Goal: Task Accomplishment & Management: Manage account settings

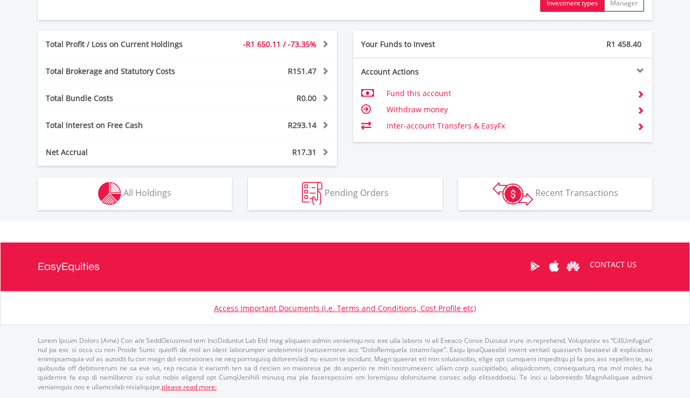
scroll to position [557, 0]
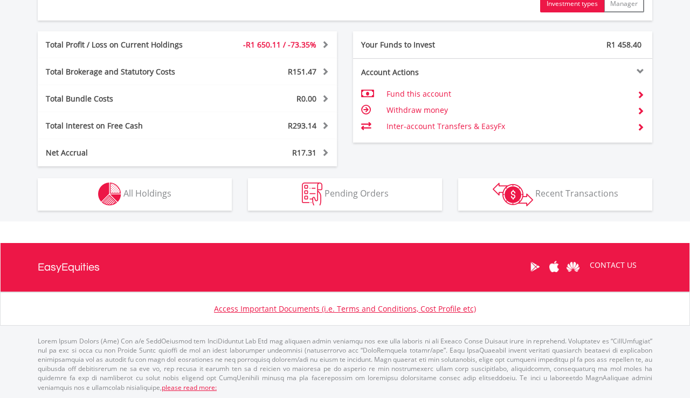
click at [212, 187] on button "Holdings All Holdings" at bounding box center [135, 194] width 194 height 32
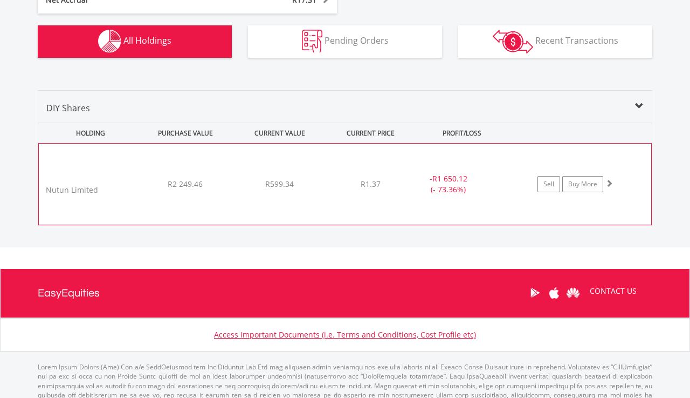
scroll to position [693, 0]
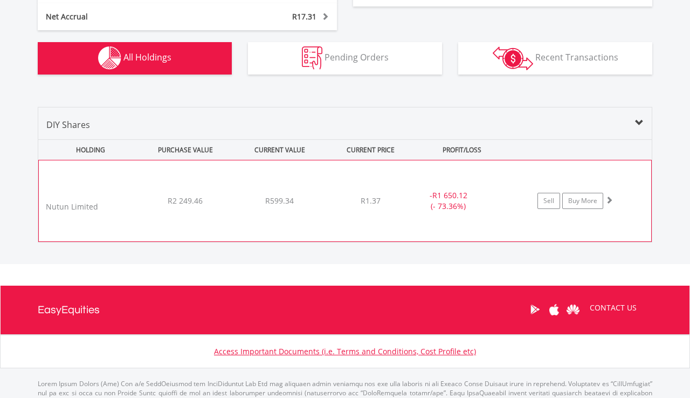
click at [610, 197] on span at bounding box center [610, 200] width 8 height 8
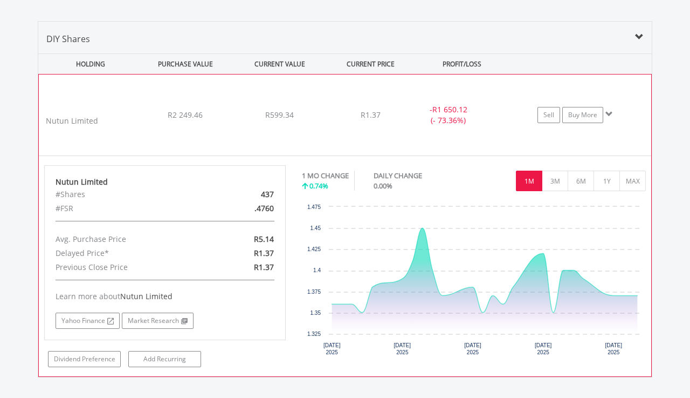
scroll to position [780, 0]
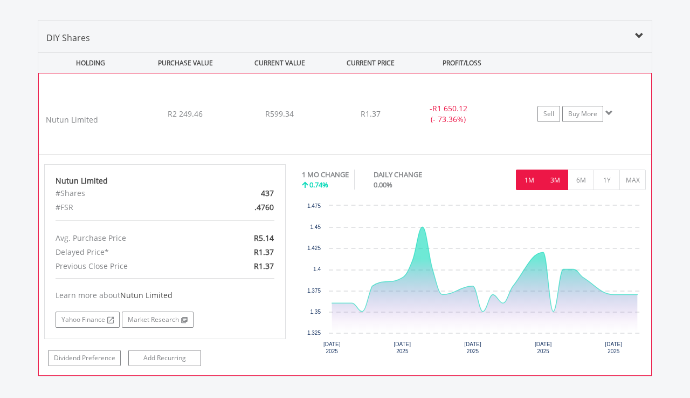
click at [554, 182] on button "3M" at bounding box center [555, 179] width 26 height 20
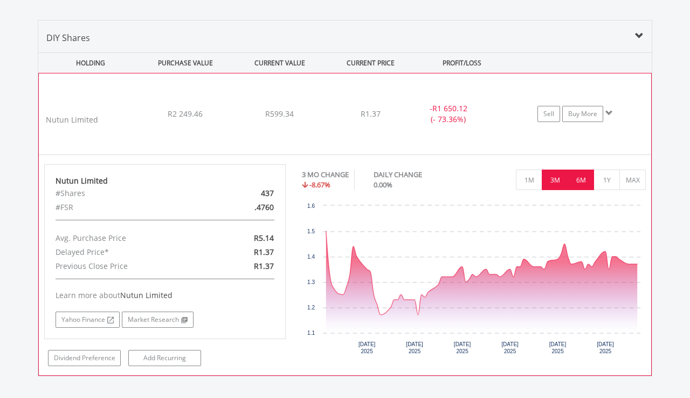
click at [582, 179] on button "6M" at bounding box center [581, 179] width 26 height 20
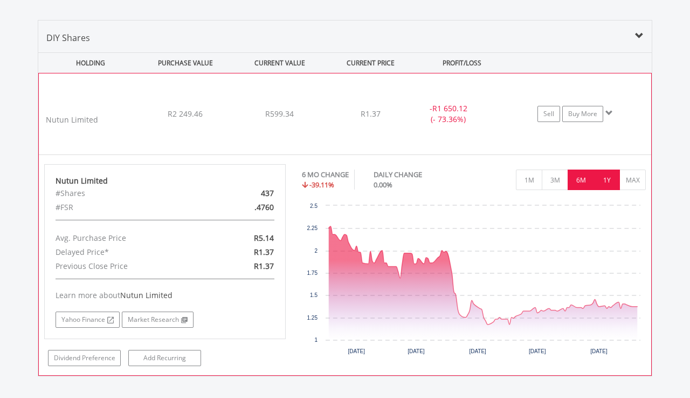
click at [605, 181] on button "1Y" at bounding box center [607, 179] width 26 height 20
click at [635, 179] on button "MAX" at bounding box center [633, 179] width 26 height 20
click at [610, 109] on span at bounding box center [610, 113] width 8 height 8
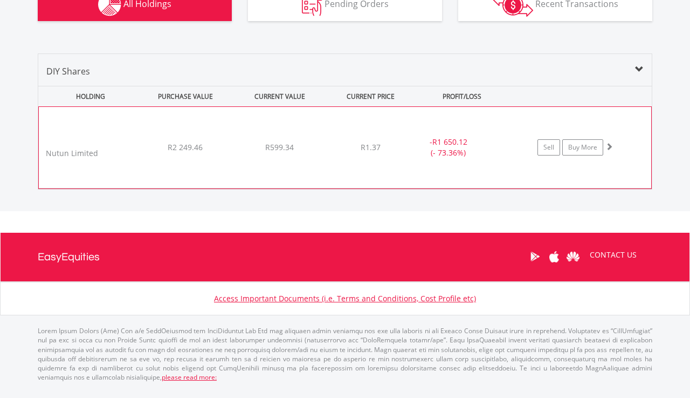
scroll to position [736, 0]
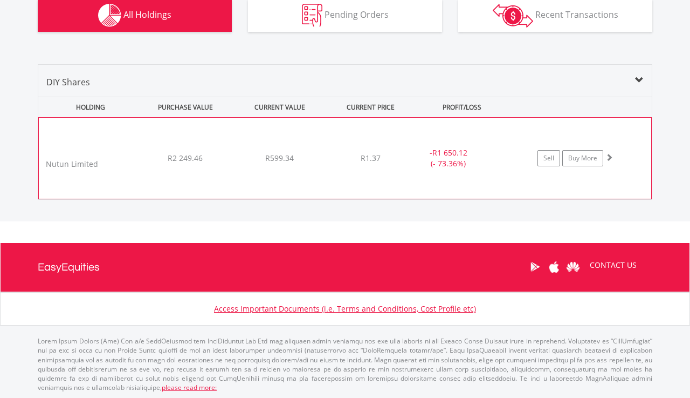
click at [609, 155] on span at bounding box center [610, 157] width 8 height 8
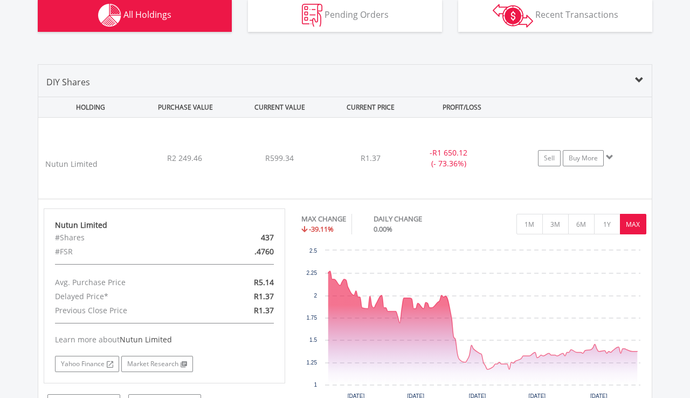
click at [637, 77] on span at bounding box center [639, 80] width 9 height 9
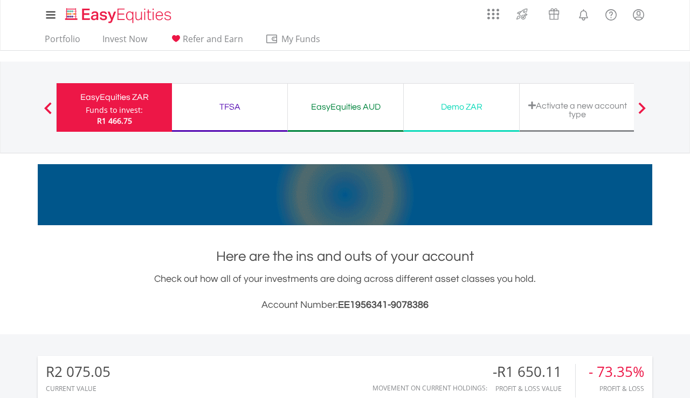
scroll to position [0, 0]
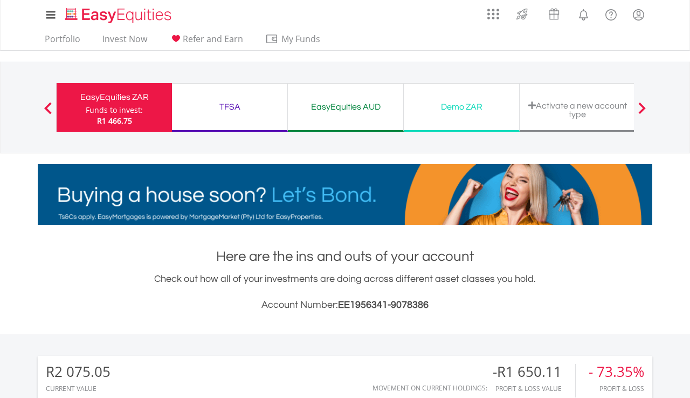
click at [230, 104] on div "TFSA" at bounding box center [230, 106] width 102 height 15
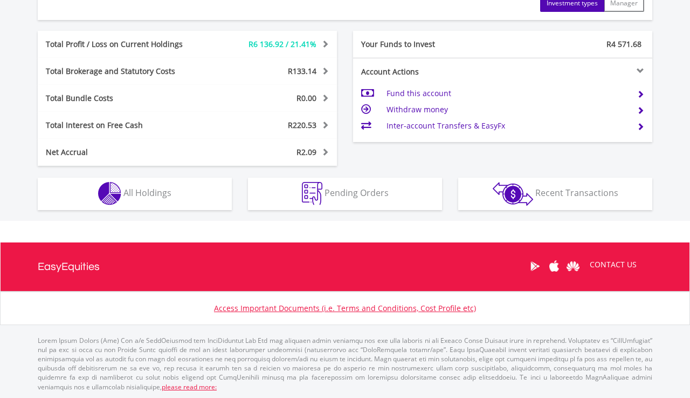
scroll to position [557, 0]
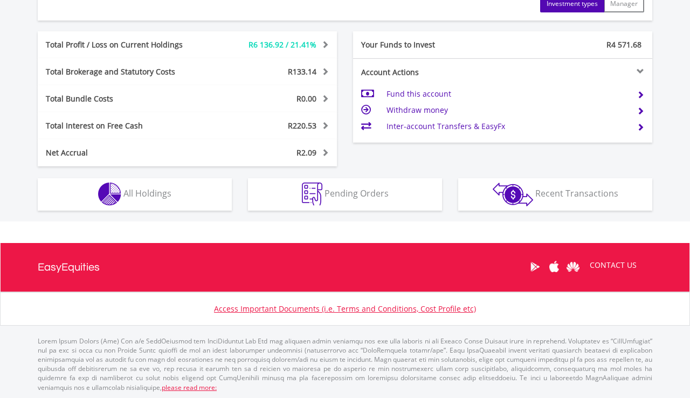
click at [141, 188] on span "All Holdings" at bounding box center [148, 193] width 48 height 12
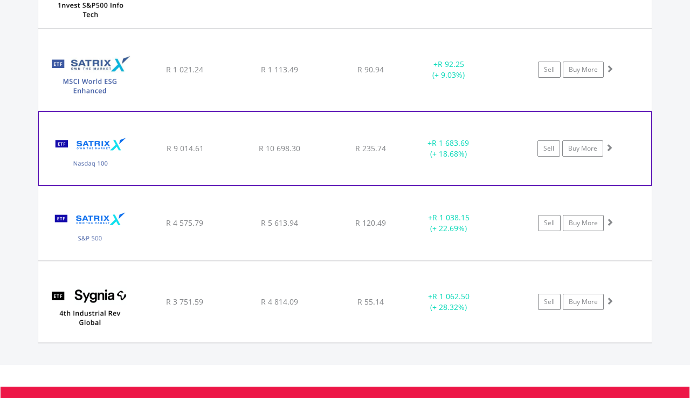
scroll to position [984, 0]
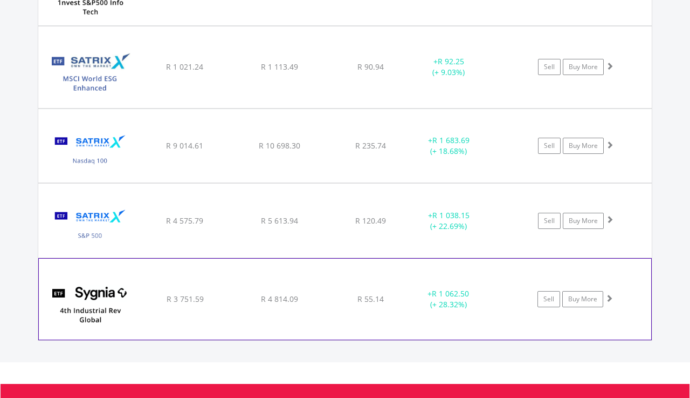
click at [610, 296] on span at bounding box center [610, 298] width 8 height 8
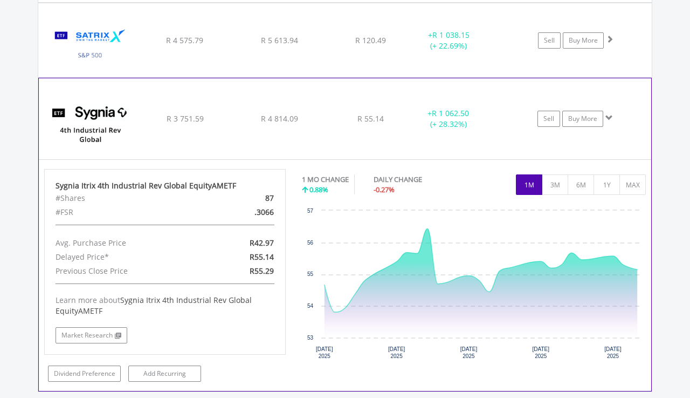
scroll to position [1164, 0]
click at [556, 189] on button "3M" at bounding box center [555, 184] width 26 height 20
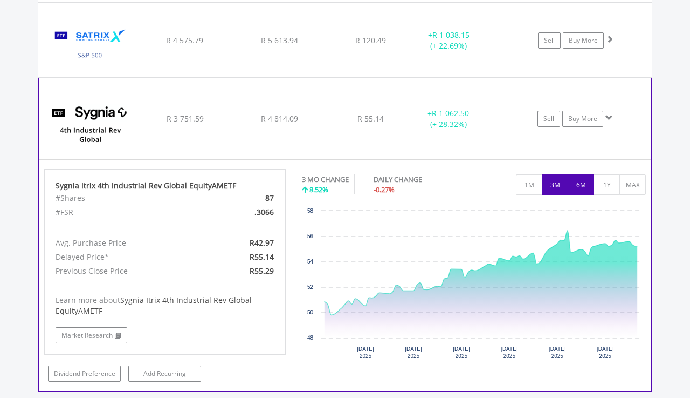
click at [580, 189] on button "6M" at bounding box center [581, 184] width 26 height 20
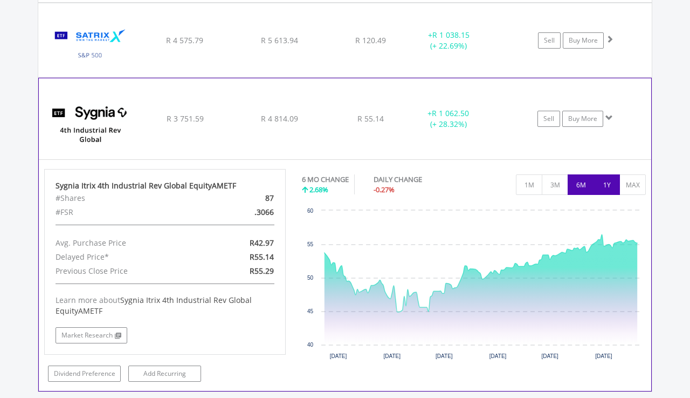
click at [608, 187] on button "1Y" at bounding box center [607, 184] width 26 height 20
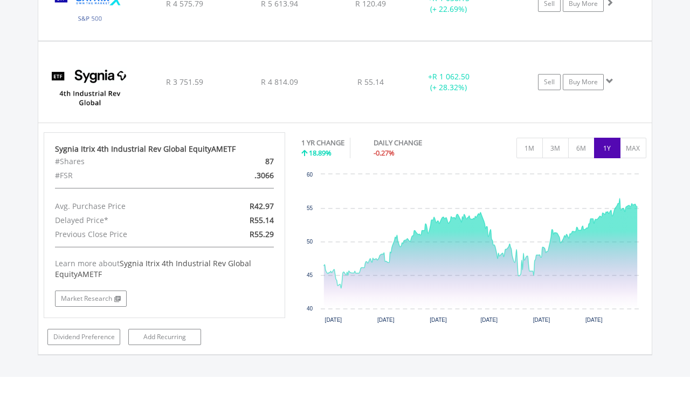
scroll to position [1200, 0]
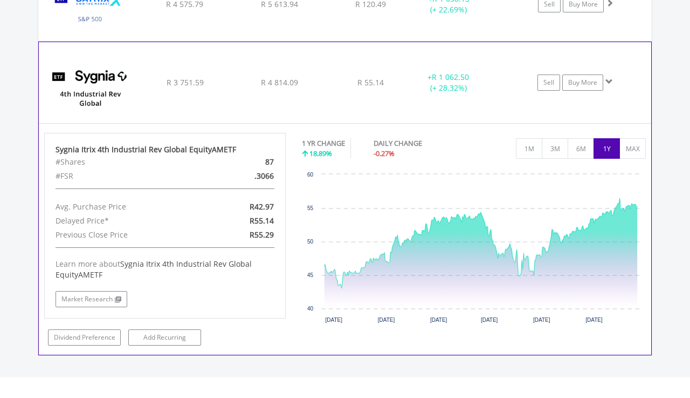
click at [612, 79] on span at bounding box center [610, 82] width 8 height 8
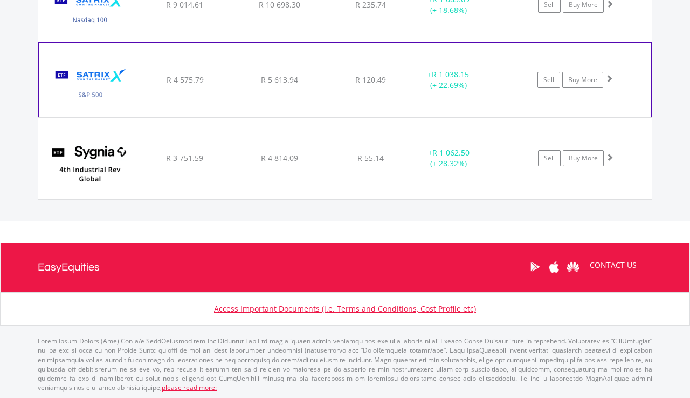
scroll to position [1124, 0]
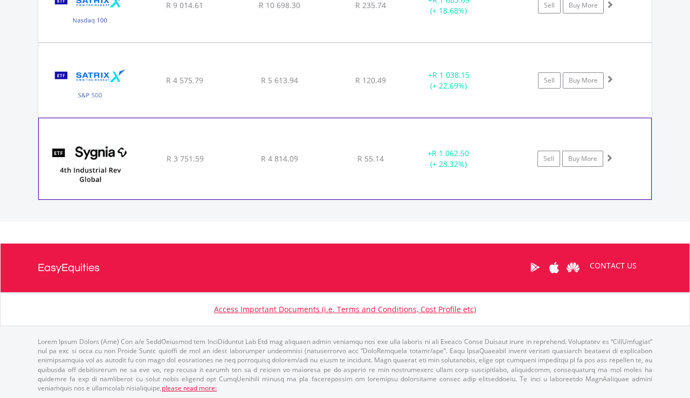
click at [609, 157] on span at bounding box center [610, 158] width 8 height 8
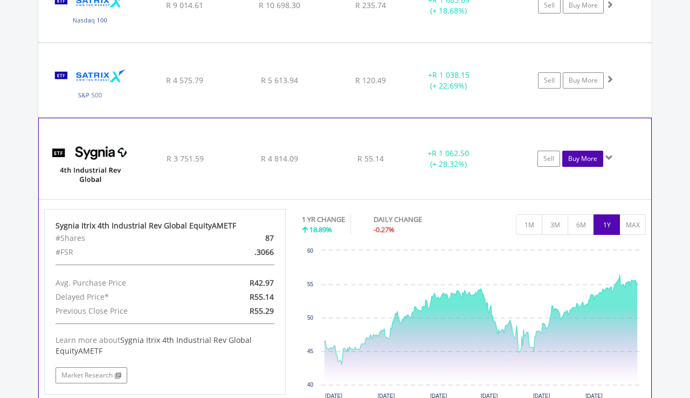
click at [591, 157] on link "Buy More" at bounding box center [583, 158] width 41 height 16
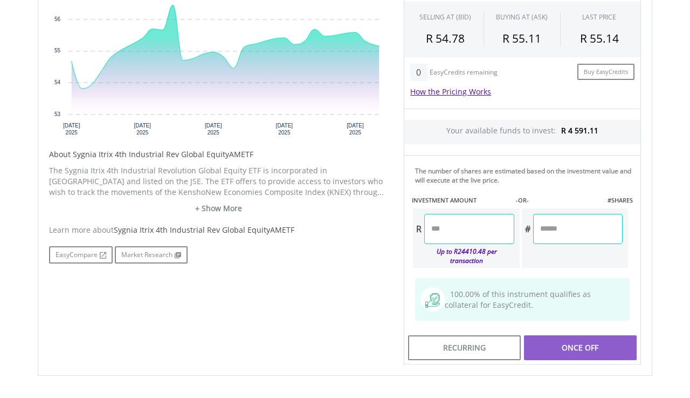
scroll to position [439, 0]
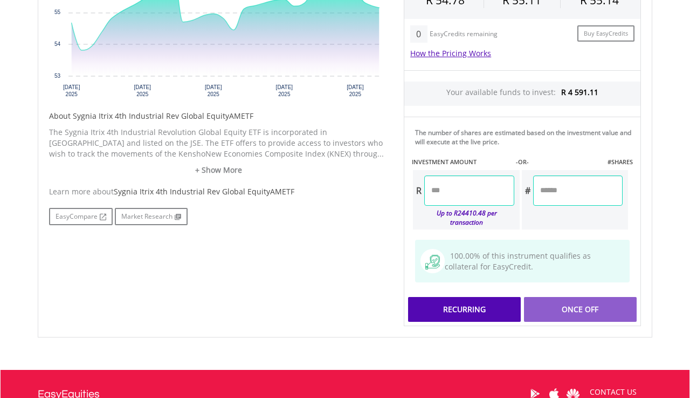
click at [497, 302] on div "Recurring" at bounding box center [464, 309] width 113 height 25
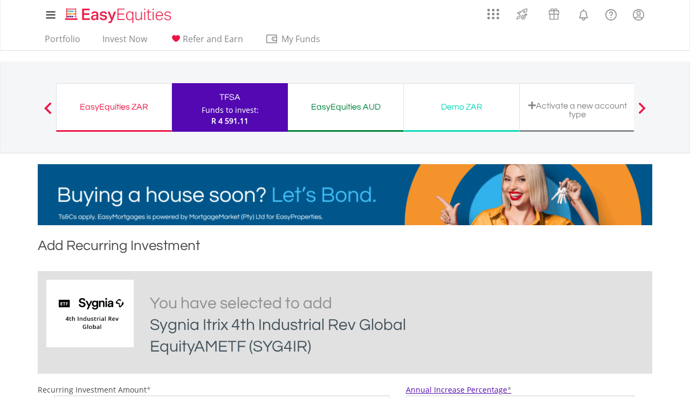
click at [212, 107] on div "Funds to invest:" at bounding box center [230, 110] width 57 height 11
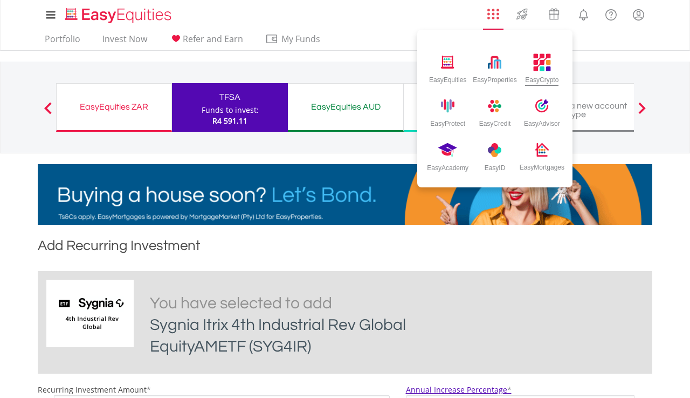
click at [539, 60] on img at bounding box center [542, 62] width 18 height 18
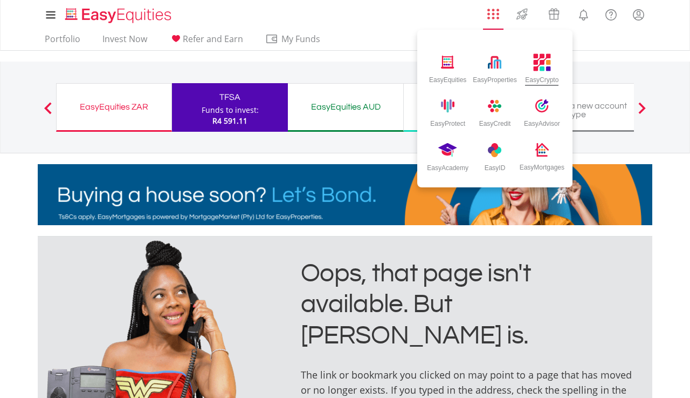
click at [547, 55] on img at bounding box center [542, 62] width 18 height 18
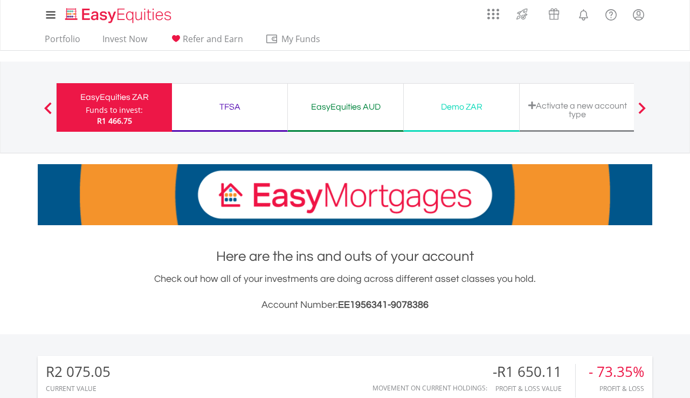
click at [231, 105] on div "TFSA" at bounding box center [230, 106] width 102 height 15
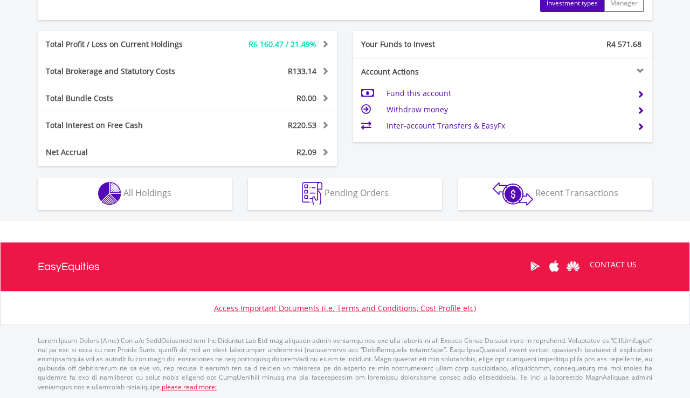
scroll to position [557, 0]
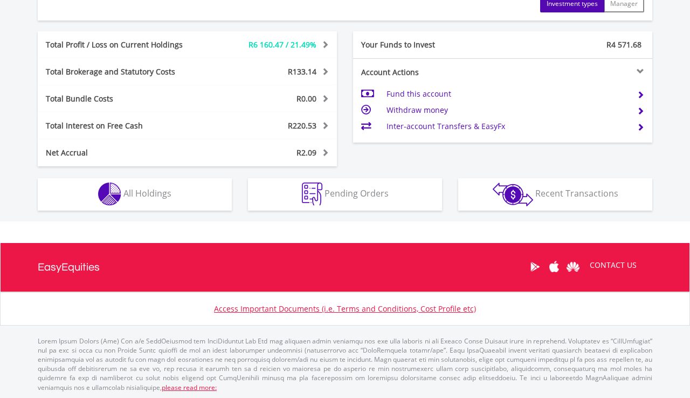
click at [381, 194] on span "Pending Orders" at bounding box center [357, 193] width 64 height 12
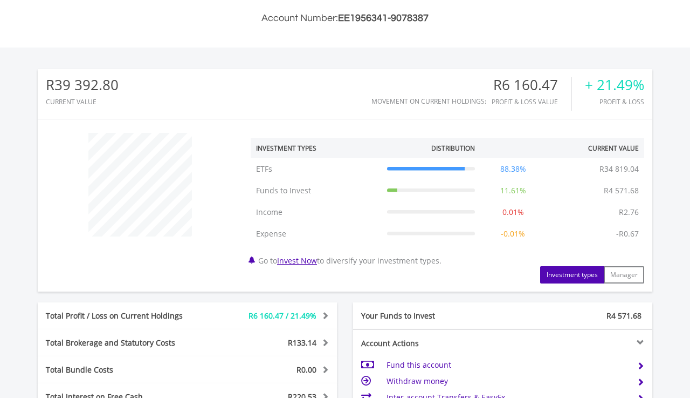
scroll to position [284, 0]
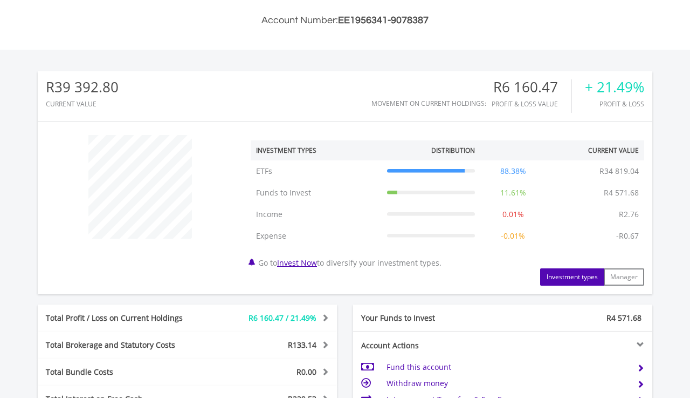
click at [302, 259] on link "Invest Now" at bounding box center [297, 262] width 40 height 10
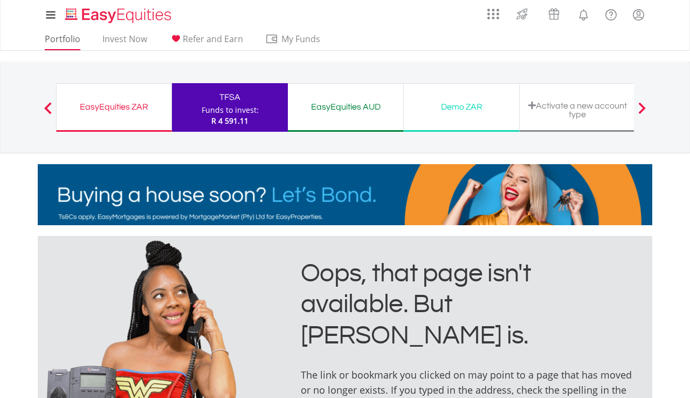
click at [68, 36] on link "Portfolio" at bounding box center [62, 41] width 44 height 17
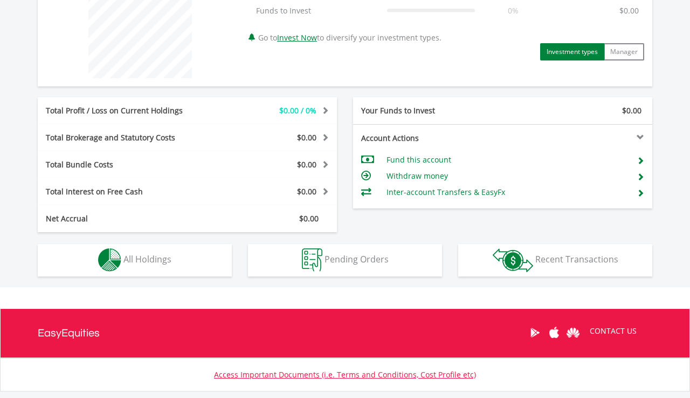
scroll to position [452, 0]
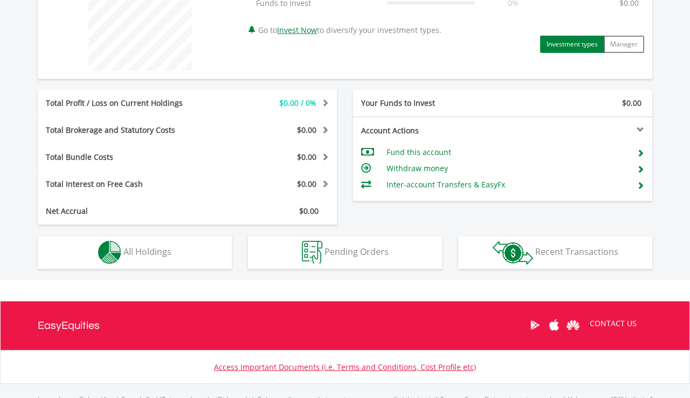
click at [439, 150] on td "Fund this account" at bounding box center [508, 152] width 242 height 16
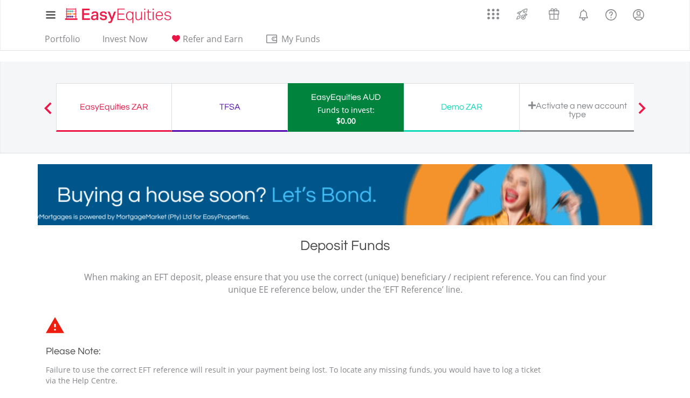
click at [46, 105] on span at bounding box center [48, 108] width 8 height 12
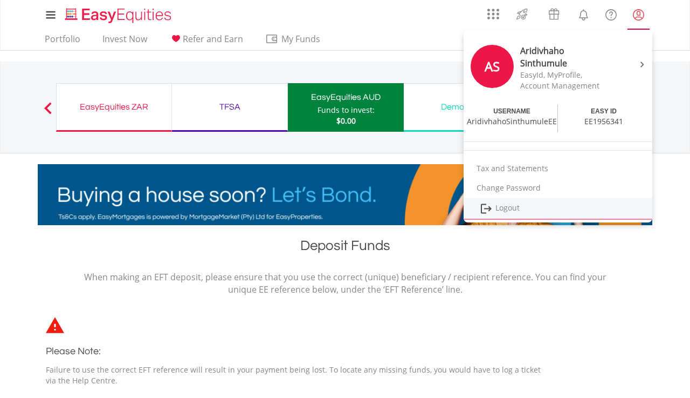
click at [517, 206] on link "Logout" at bounding box center [558, 208] width 189 height 22
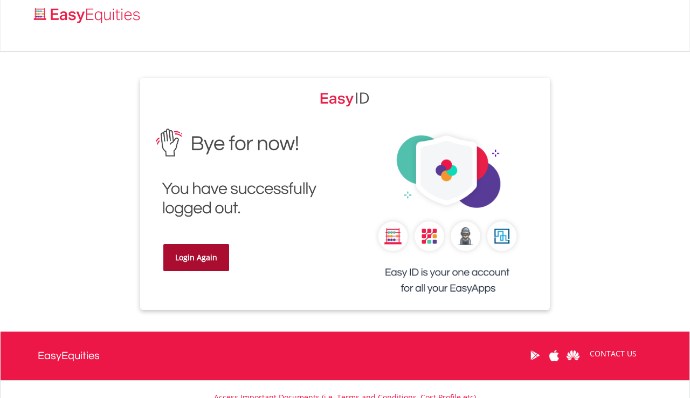
click at [199, 254] on link "Login Again" at bounding box center [196, 257] width 66 height 27
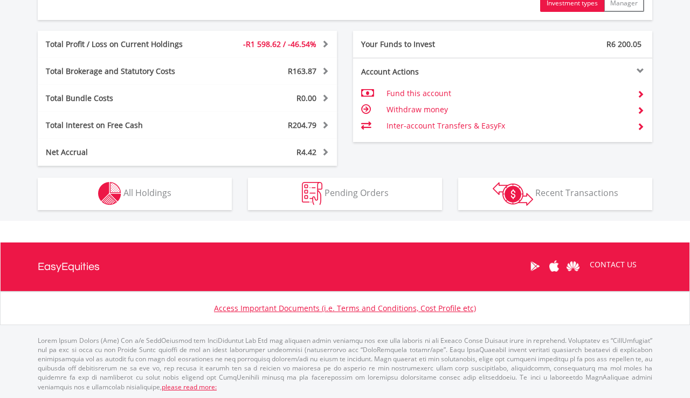
scroll to position [557, 0]
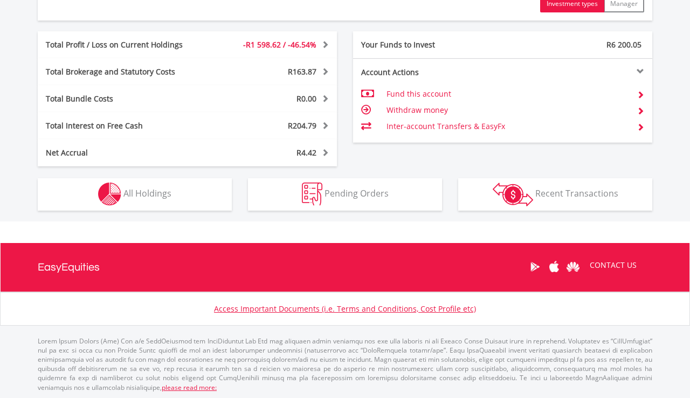
click at [206, 188] on button "Holdings All Holdings" at bounding box center [135, 194] width 194 height 32
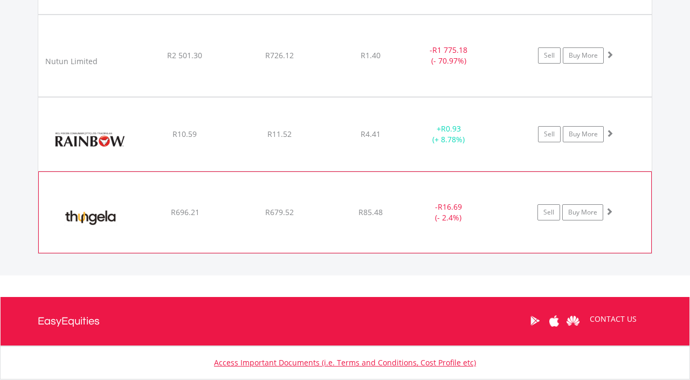
scroll to position [914, 0]
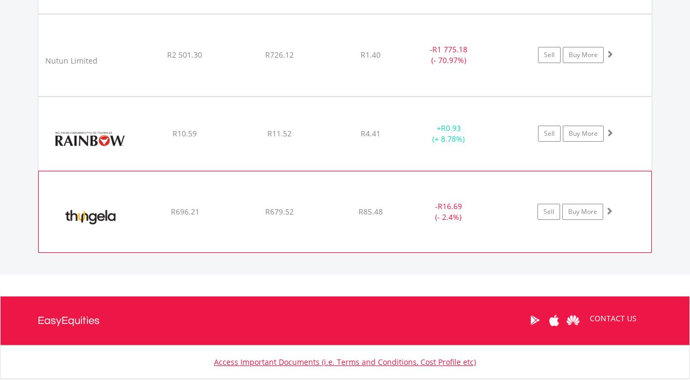
click at [609, 210] on span at bounding box center [610, 211] width 8 height 8
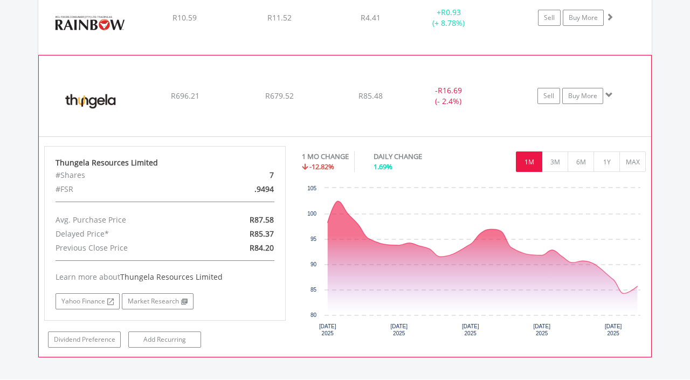
scroll to position [1031, 0]
click at [610, 93] on span at bounding box center [610, 95] width 8 height 8
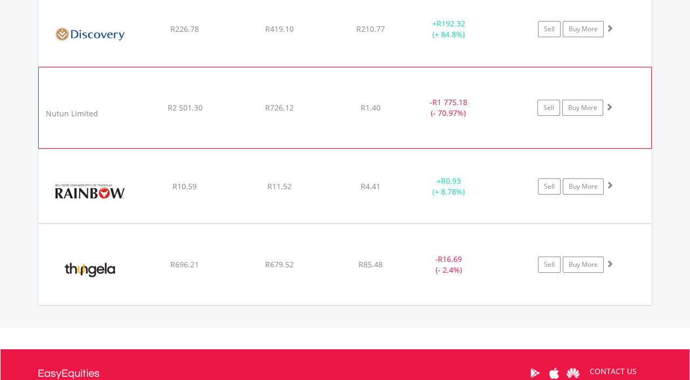
scroll to position [859, 0]
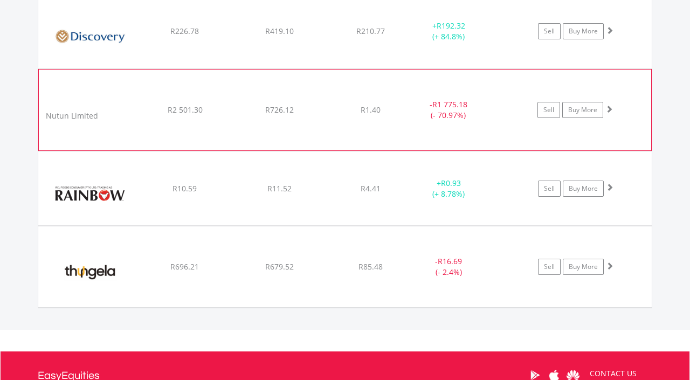
click at [609, 106] on span at bounding box center [610, 109] width 8 height 8
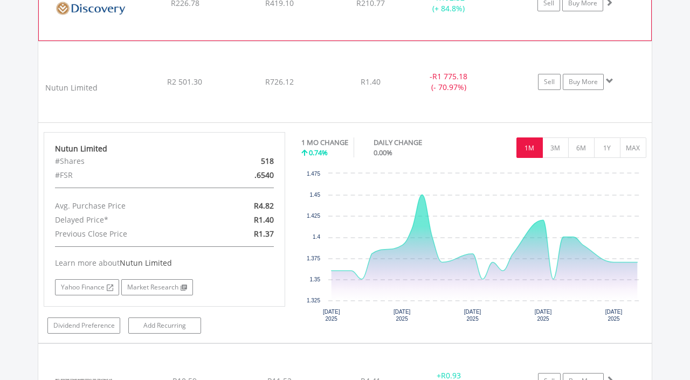
scroll to position [888, 0]
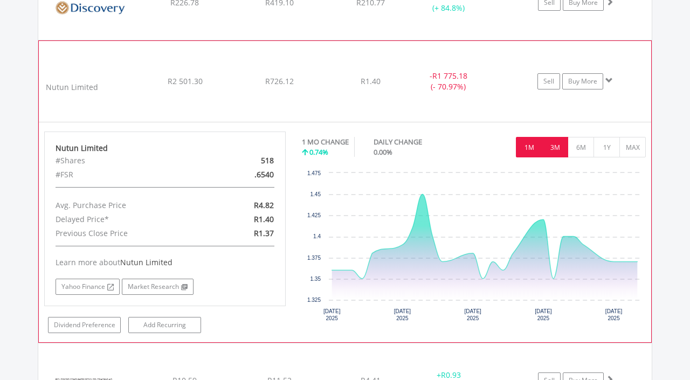
click at [559, 147] on button "3M" at bounding box center [555, 147] width 26 height 20
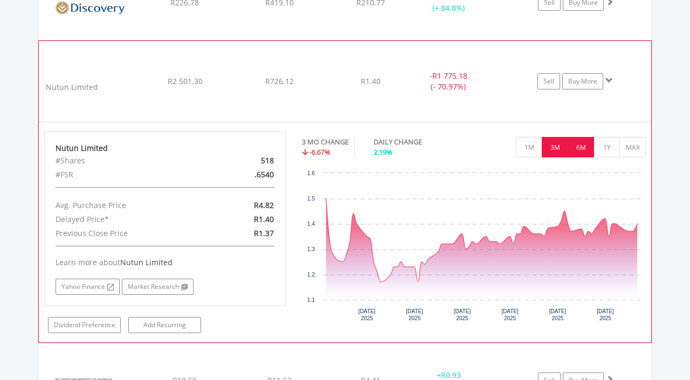
click at [583, 148] on button "6M" at bounding box center [581, 147] width 26 height 20
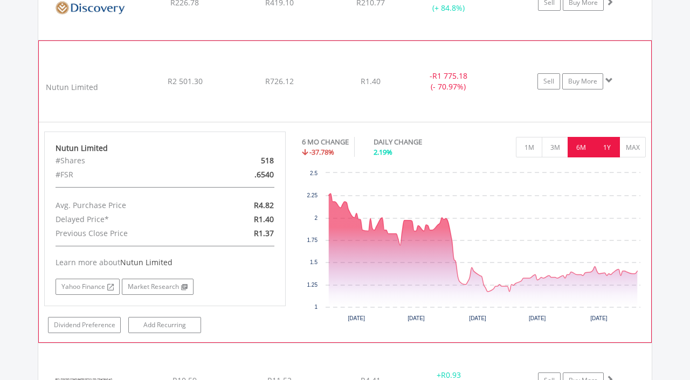
click at [611, 146] on button "1Y" at bounding box center [607, 147] width 26 height 20
click at [635, 146] on button "MAX" at bounding box center [633, 147] width 26 height 20
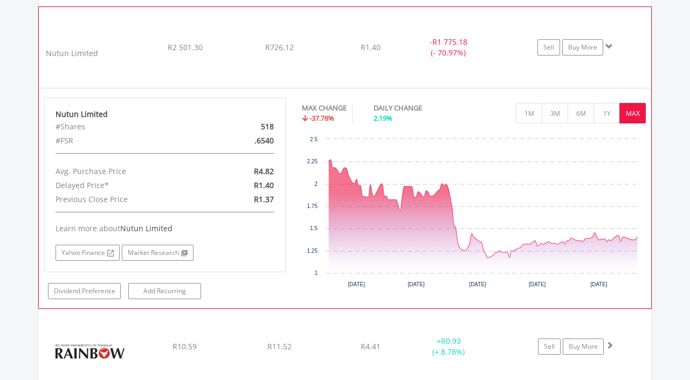
scroll to position [923, 0]
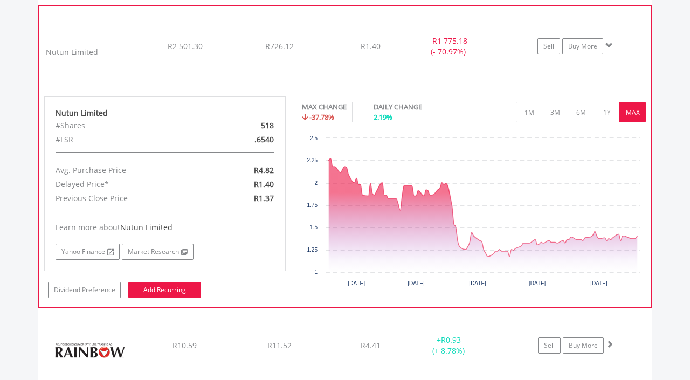
click at [193, 288] on link "Add Recurring" at bounding box center [164, 290] width 73 height 16
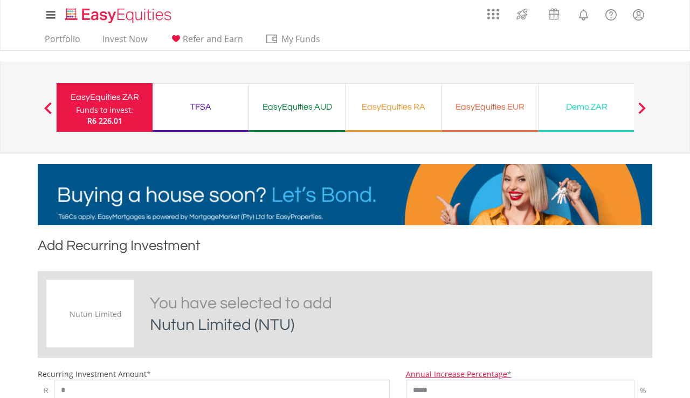
click at [205, 104] on div "TFSA" at bounding box center [200, 106] width 83 height 15
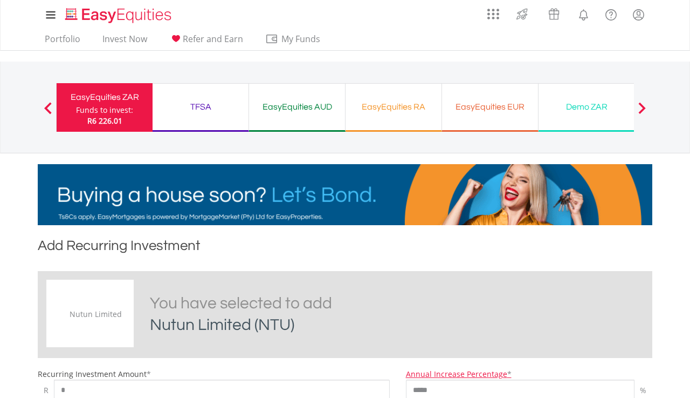
click at [203, 105] on div "TFSA" at bounding box center [200, 106] width 83 height 15
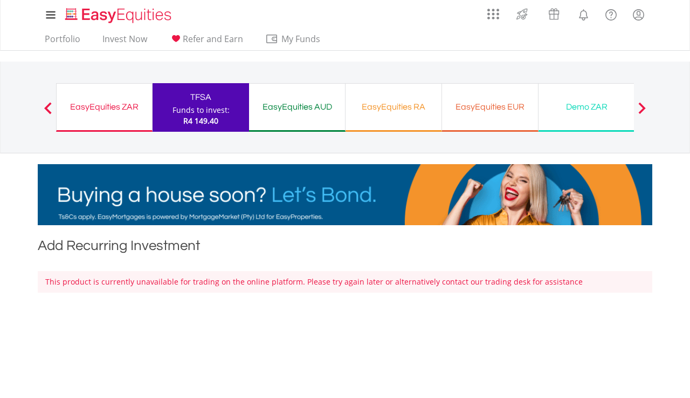
click at [220, 109] on div "Funds to invest:" at bounding box center [201, 110] width 57 height 11
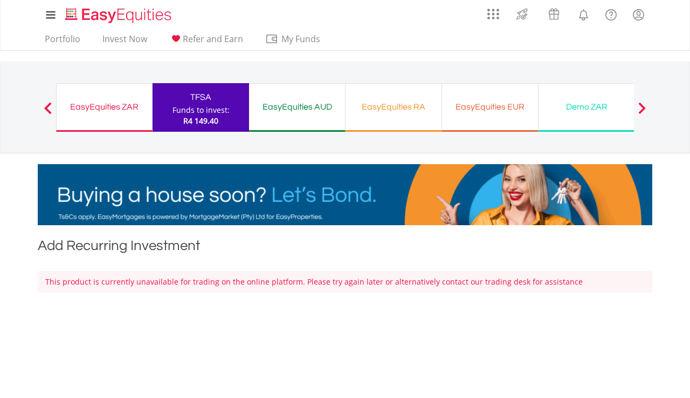
click at [320, 107] on div "EasyEquities AUD" at bounding box center [297, 106] width 83 height 15
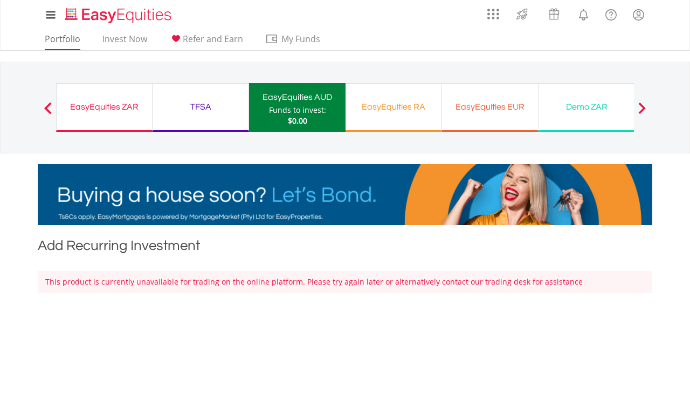
click at [67, 37] on link "Portfolio" at bounding box center [62, 41] width 44 height 17
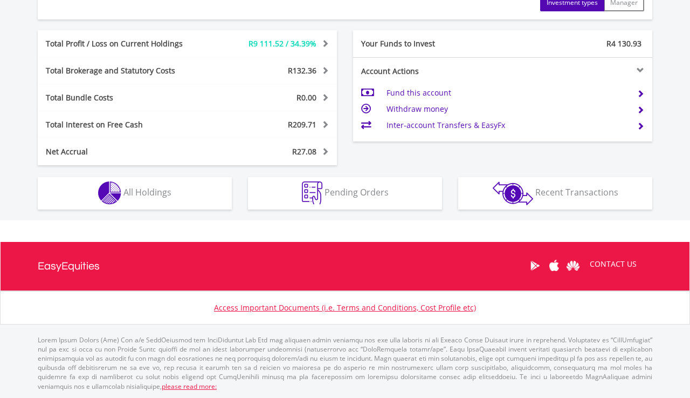
scroll to position [557, 0]
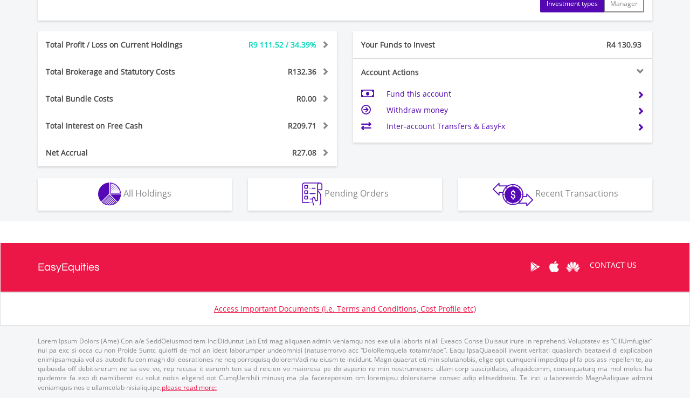
click at [208, 189] on button "Holdings All Holdings" at bounding box center [135, 194] width 194 height 32
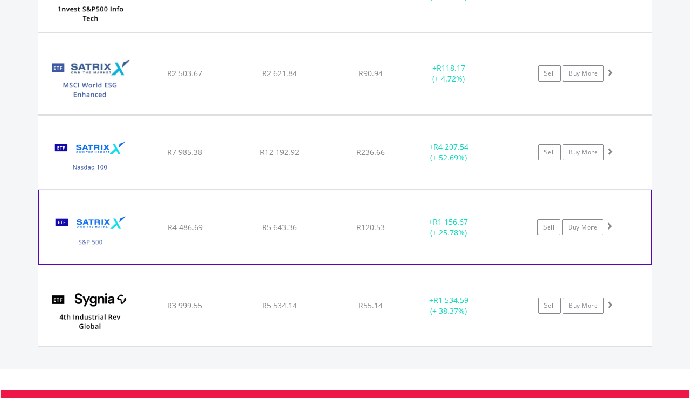
scroll to position [977, 0]
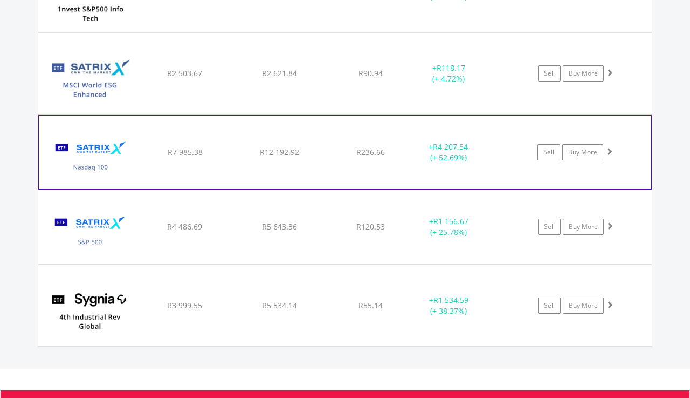
click at [609, 151] on span at bounding box center [610, 151] width 8 height 8
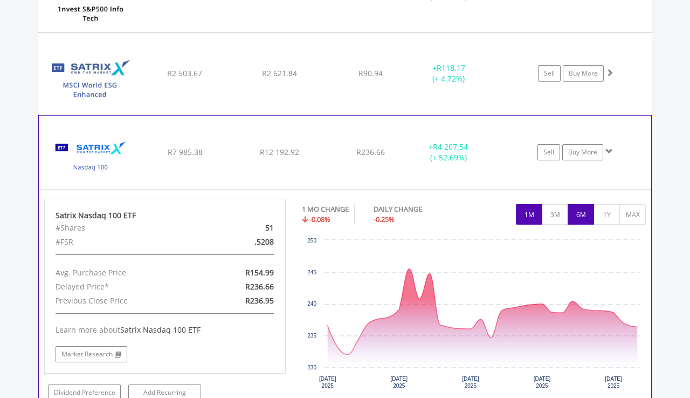
click at [584, 207] on button "6M" at bounding box center [581, 214] width 26 height 20
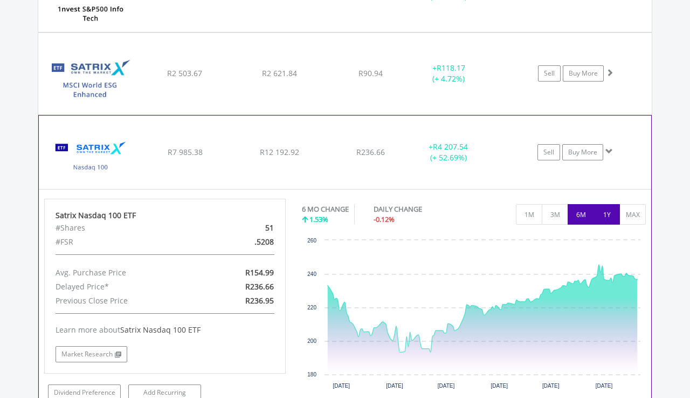
click at [608, 214] on button "1Y" at bounding box center [607, 214] width 26 height 20
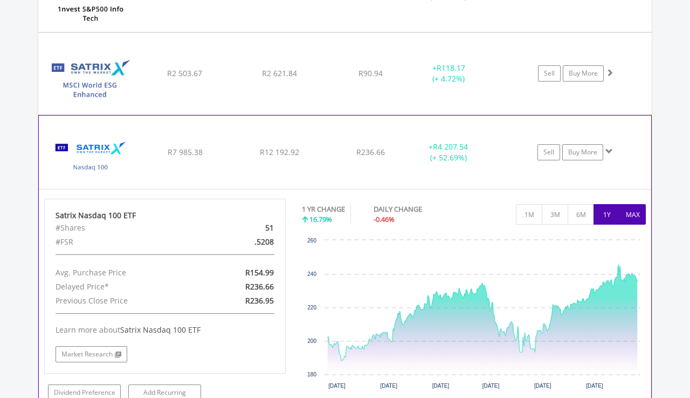
click at [635, 214] on button "MAX" at bounding box center [633, 214] width 26 height 20
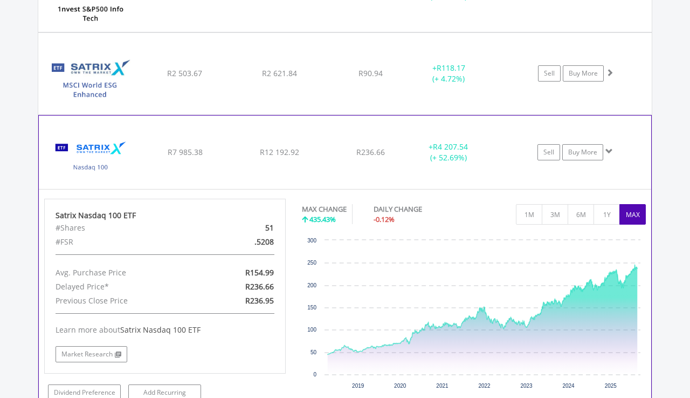
click at [607, 150] on span at bounding box center [610, 151] width 8 height 8
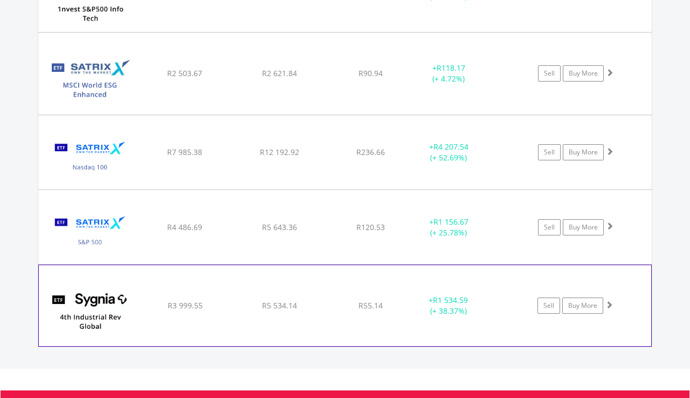
click at [609, 304] on span at bounding box center [610, 304] width 8 height 8
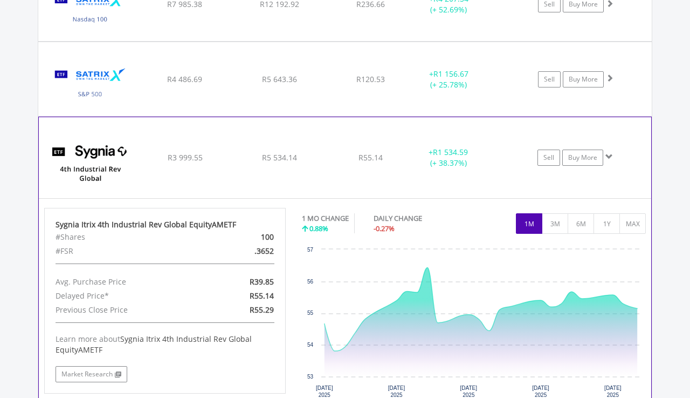
scroll to position [1127, 0]
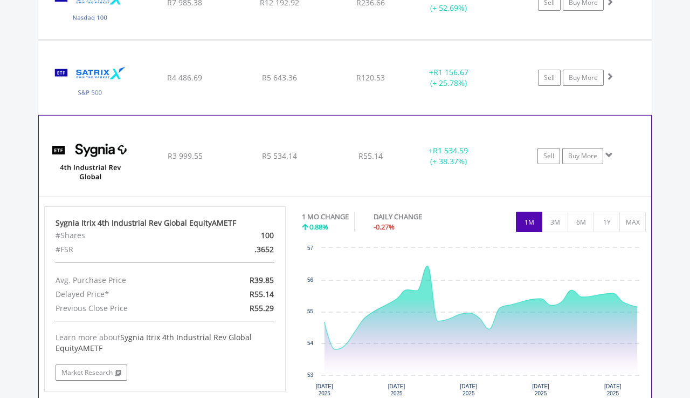
click at [608, 154] on span at bounding box center [610, 155] width 8 height 8
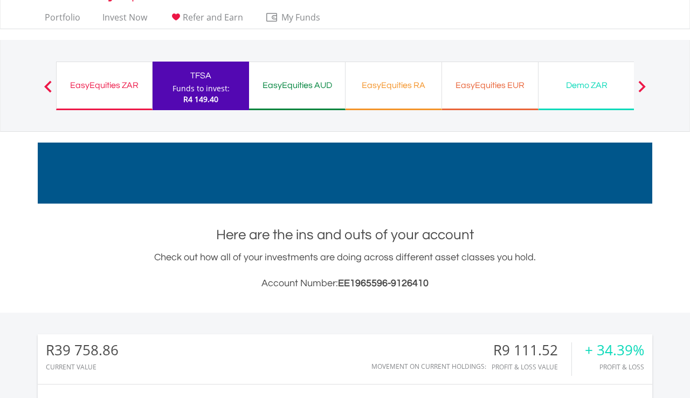
scroll to position [11, 0]
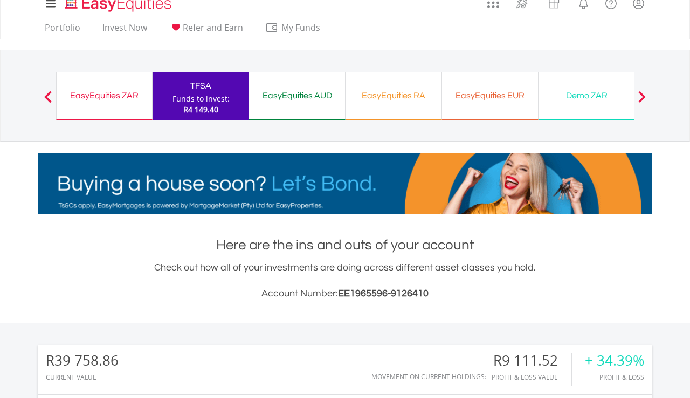
click at [129, 93] on div "EasyEquities ZAR" at bounding box center [104, 95] width 83 height 15
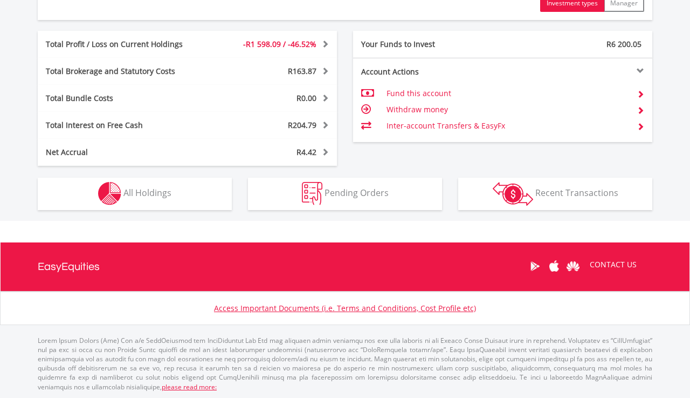
scroll to position [557, 0]
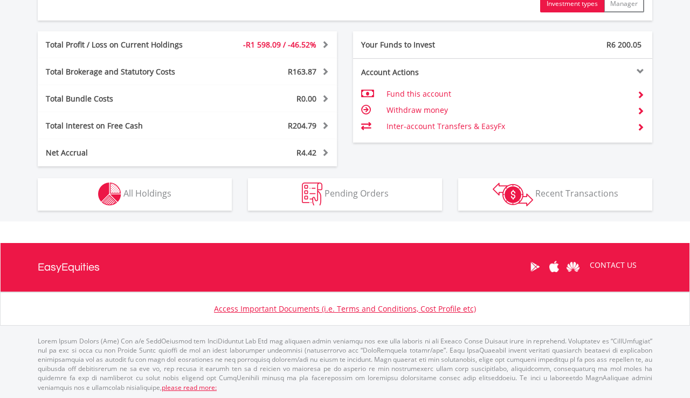
click at [200, 197] on button "Holdings All Holdings" at bounding box center [135, 194] width 194 height 32
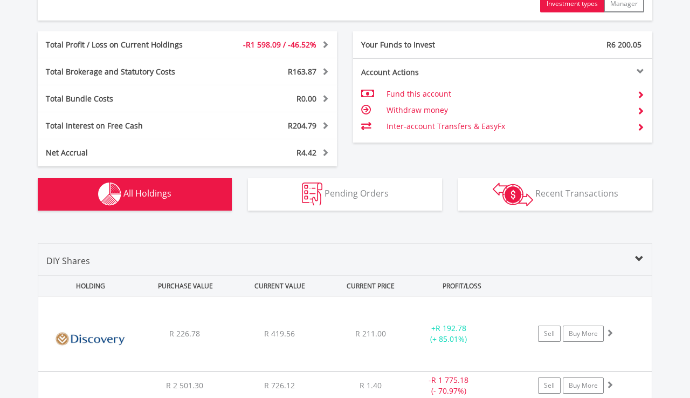
scroll to position [799, 0]
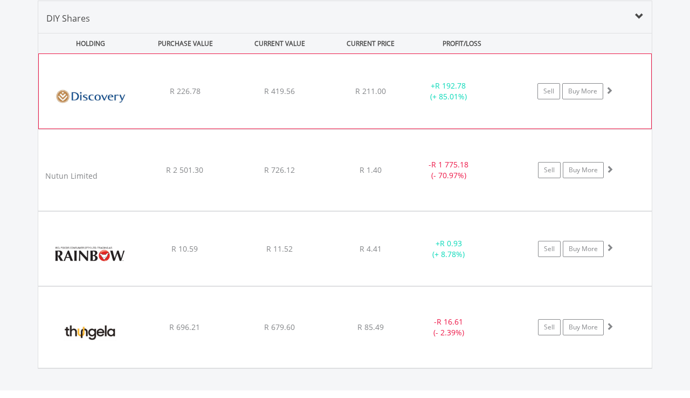
click at [609, 89] on span at bounding box center [610, 90] width 8 height 8
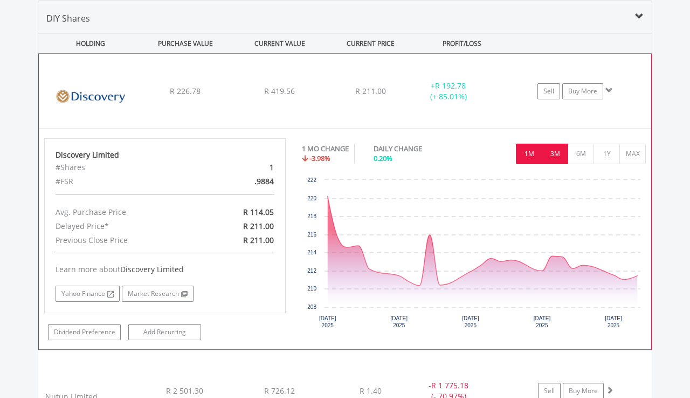
click at [553, 156] on button "3M" at bounding box center [555, 153] width 26 height 20
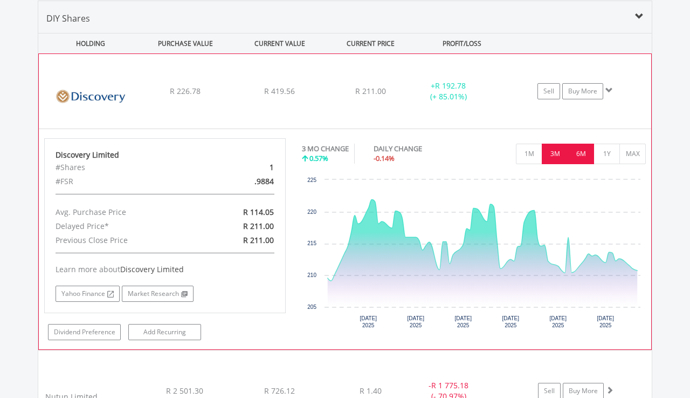
click at [586, 153] on button "6M" at bounding box center [581, 153] width 26 height 20
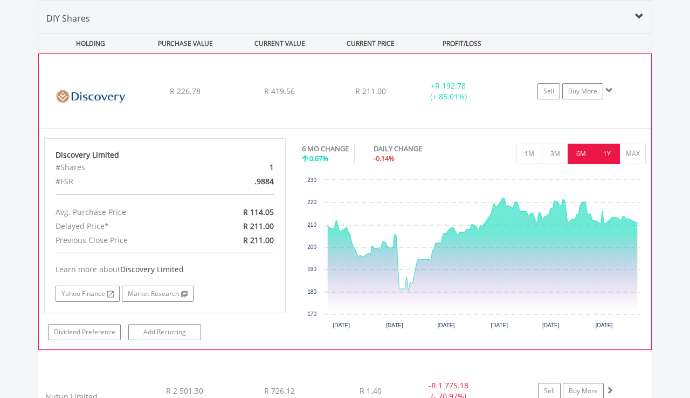
click at [606, 151] on button "1Y" at bounding box center [607, 153] width 26 height 20
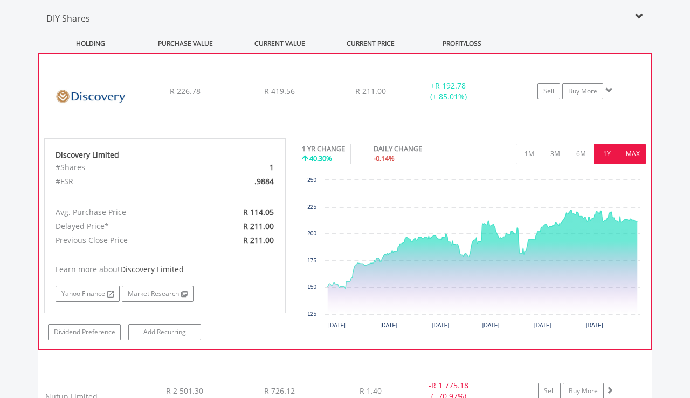
click at [634, 154] on button "MAX" at bounding box center [633, 153] width 26 height 20
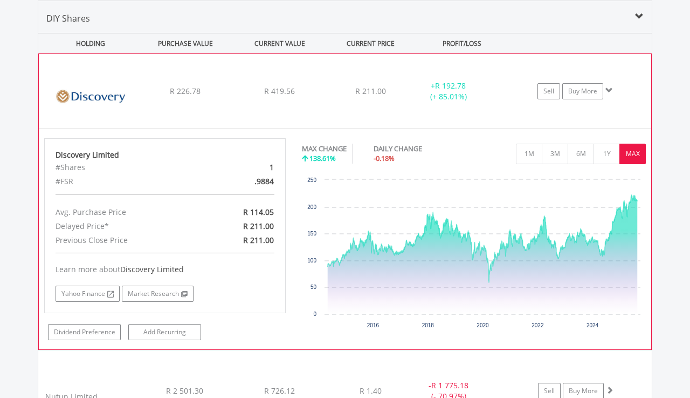
click at [610, 88] on span at bounding box center [610, 90] width 8 height 8
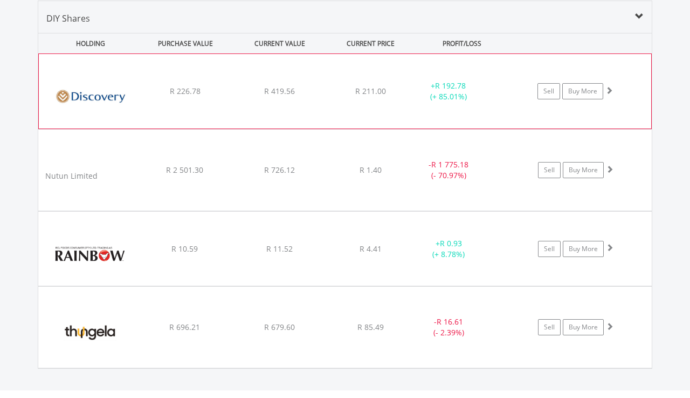
click at [611, 88] on span at bounding box center [610, 90] width 8 height 8
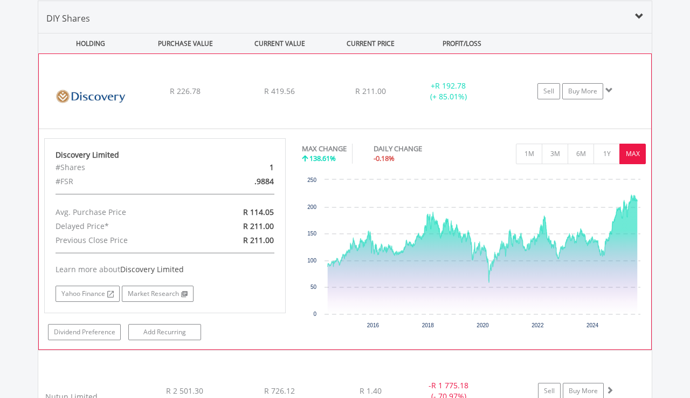
click at [611, 88] on span at bounding box center [610, 90] width 8 height 8
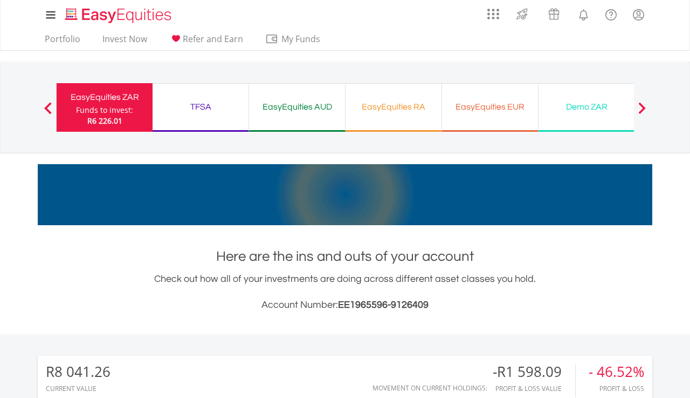
scroll to position [0, 0]
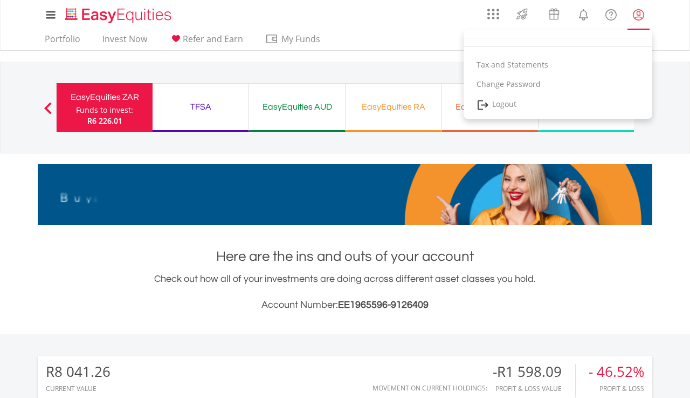
click at [639, 17] on lord-icon "My Profile" at bounding box center [638, 14] width 13 height 13
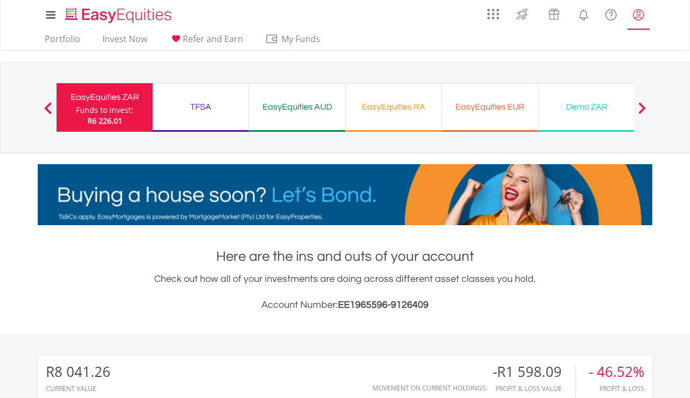
click at [639, 17] on lord-icon "My Profile" at bounding box center [638, 14] width 13 height 13
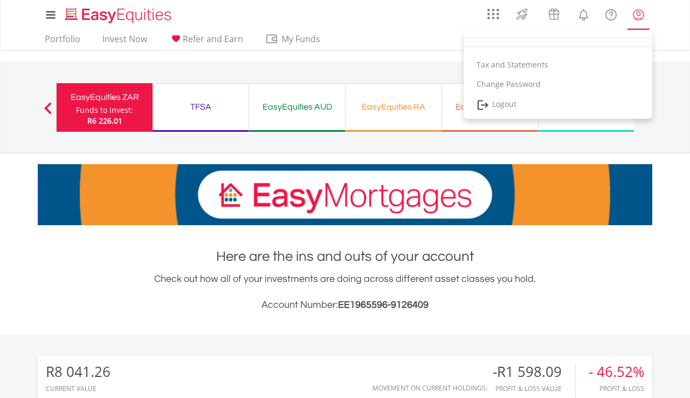
click at [637, 18] on lord-icon "My Profile" at bounding box center [638, 14] width 13 height 13
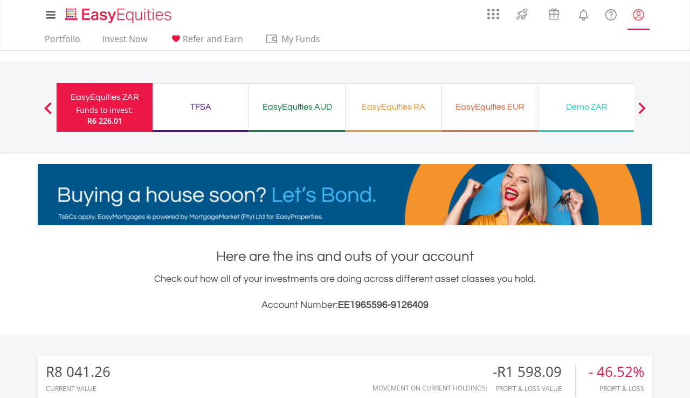
click at [637, 18] on lord-icon "My Profile" at bounding box center [638, 14] width 13 height 13
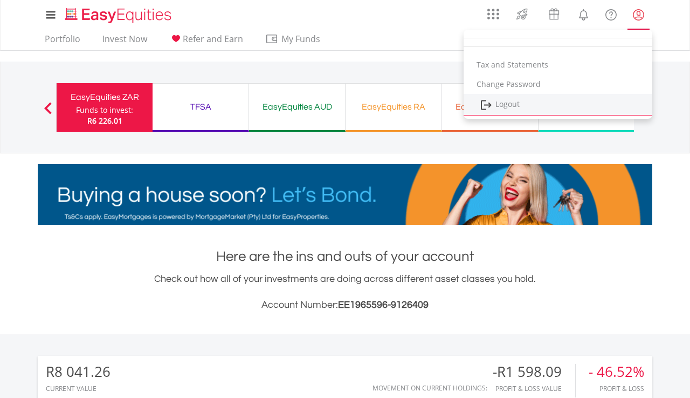
click at [619, 107] on link "Logout" at bounding box center [558, 105] width 189 height 22
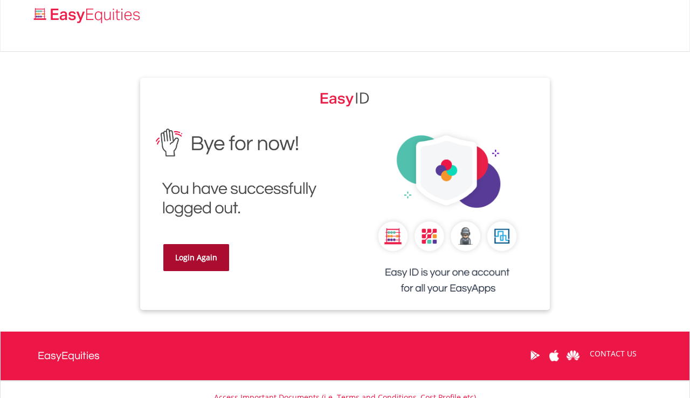
click at [210, 258] on link "Login Again" at bounding box center [196, 257] width 66 height 27
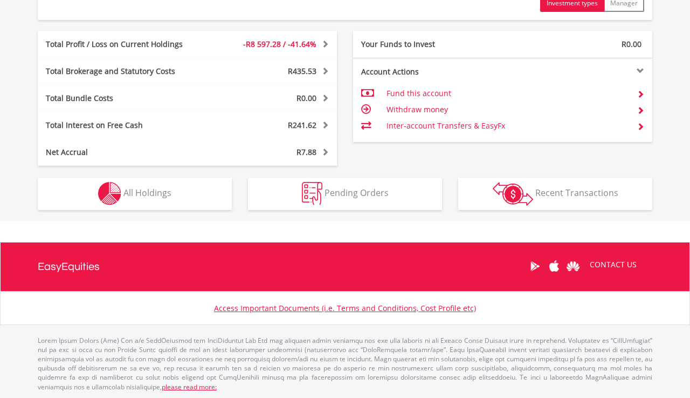
scroll to position [557, 0]
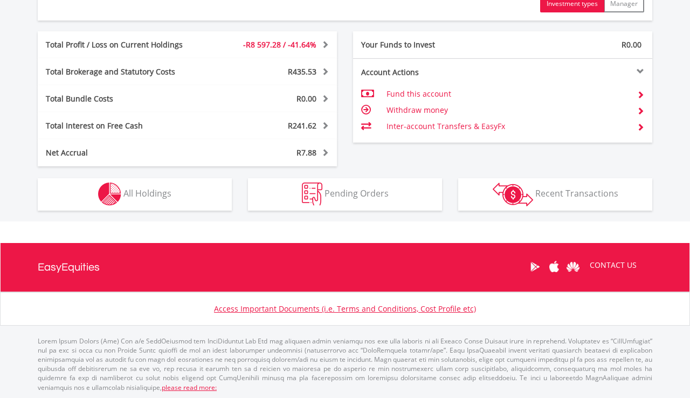
click at [184, 192] on button "Holdings All Holdings" at bounding box center [135, 194] width 194 height 32
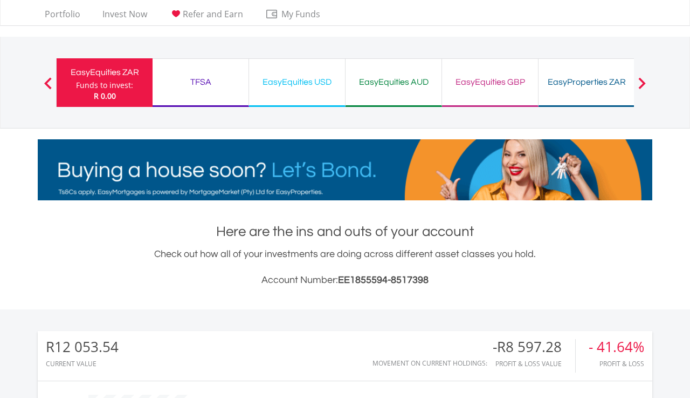
scroll to position [9, 0]
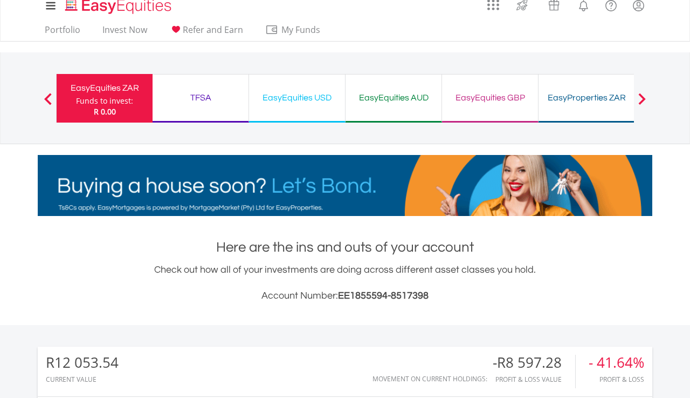
click at [202, 96] on div "TFSA" at bounding box center [200, 97] width 83 height 15
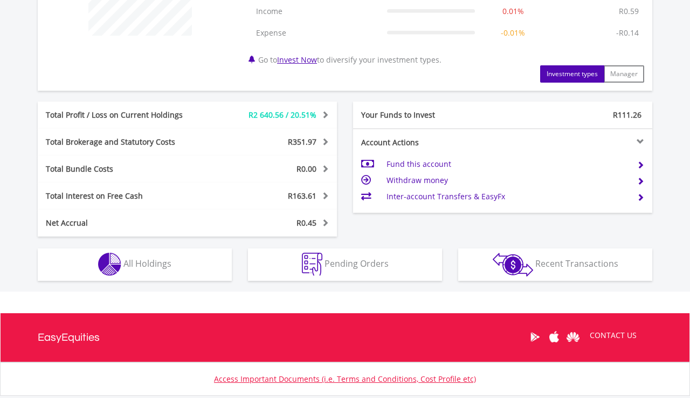
scroll to position [489, 0]
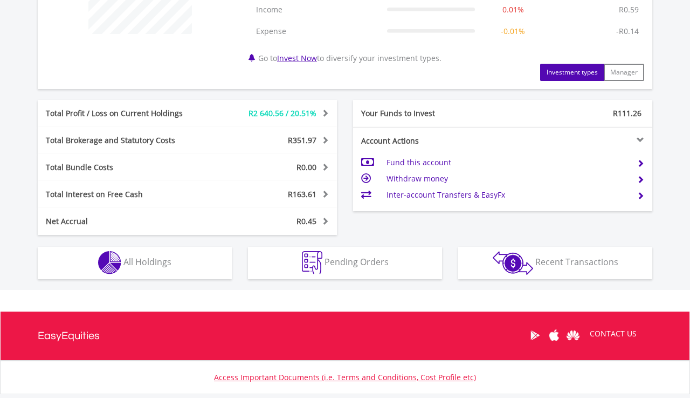
click at [196, 258] on button "Holdings All Holdings" at bounding box center [135, 262] width 194 height 32
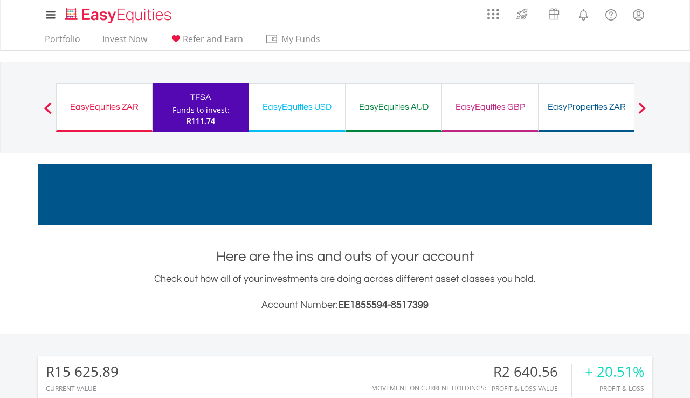
scroll to position [0, 0]
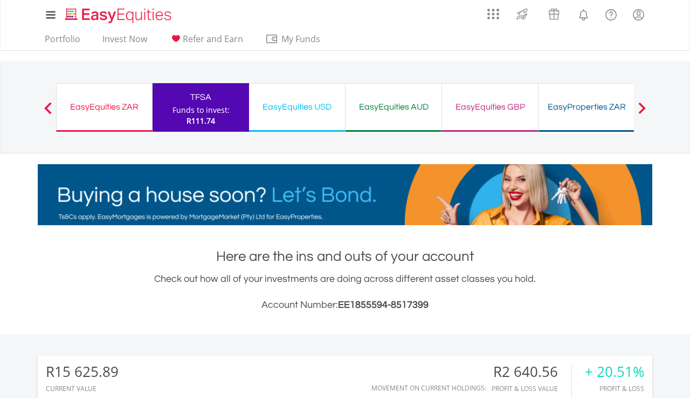
click at [104, 104] on div "EasyEquities ZAR" at bounding box center [104, 106] width 83 height 15
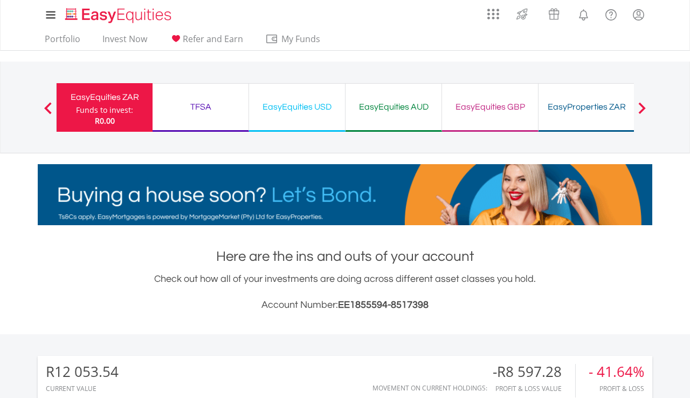
click at [303, 104] on div "EasyEquities USD" at bounding box center [297, 106] width 83 height 15
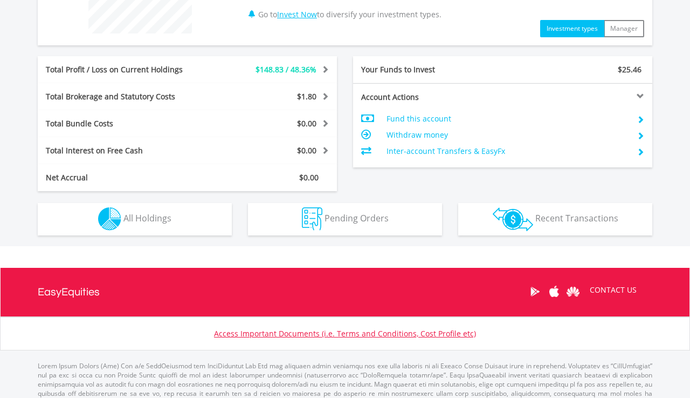
scroll to position [490, 0]
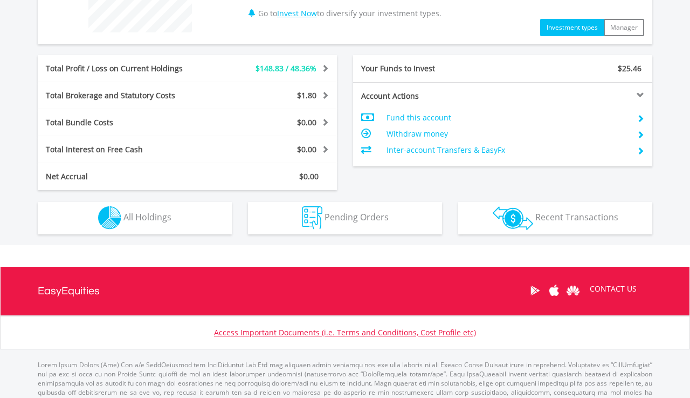
click at [215, 214] on button "Holdings All Holdings" at bounding box center [135, 218] width 194 height 32
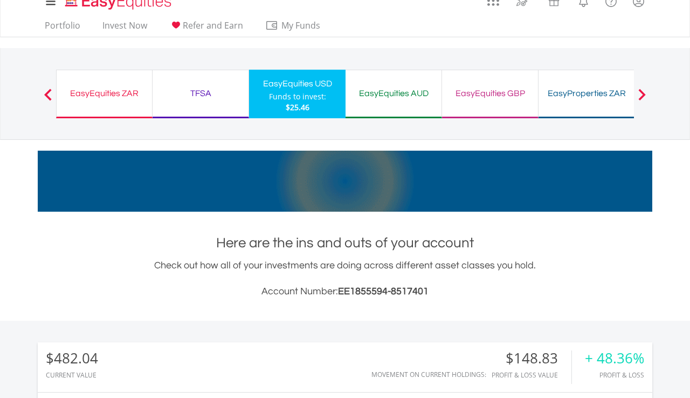
scroll to position [9, 0]
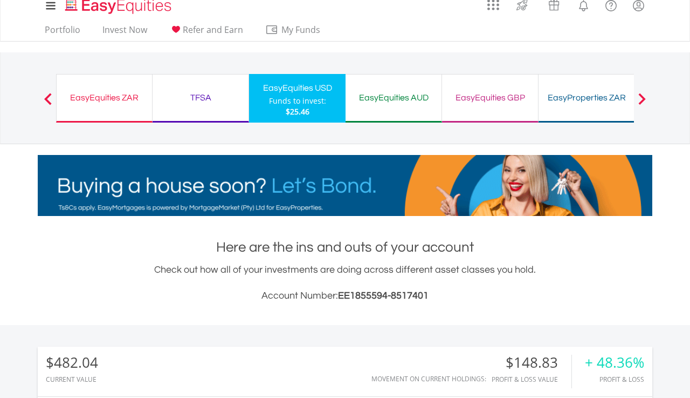
click at [406, 95] on div "EasyEquities AUD" at bounding box center [393, 97] width 83 height 15
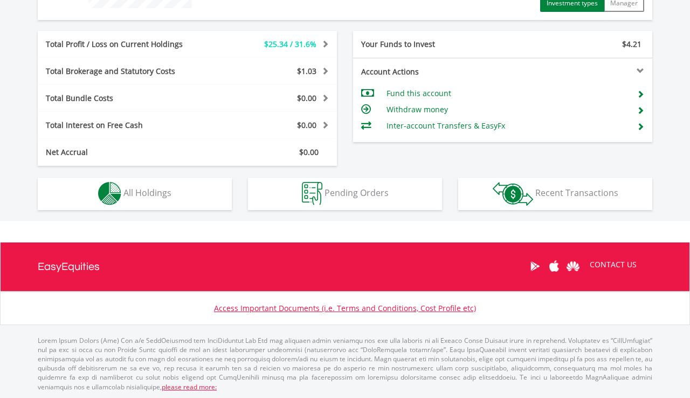
scroll to position [514, 0]
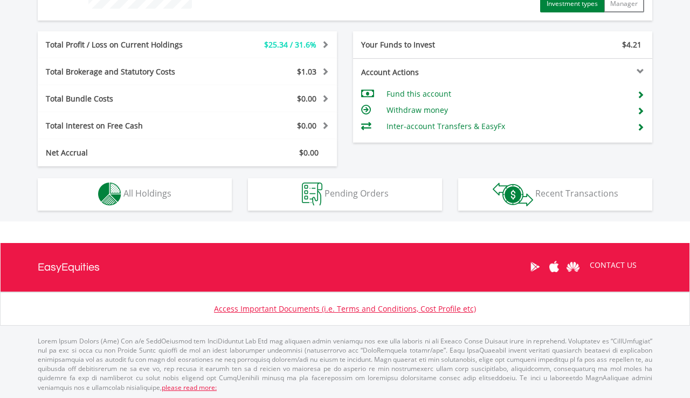
click at [215, 187] on button "Holdings All Holdings" at bounding box center [135, 194] width 194 height 32
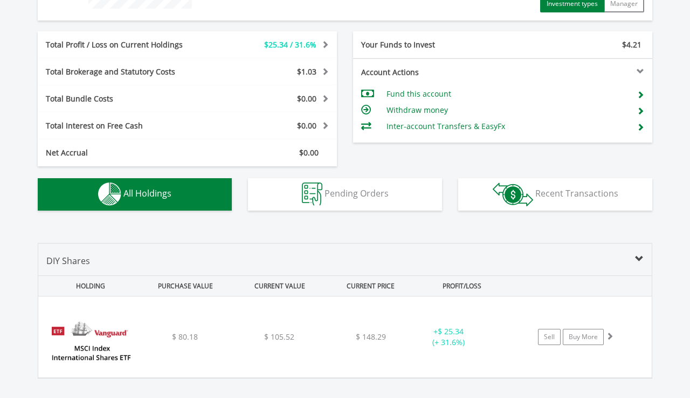
scroll to position [693, 0]
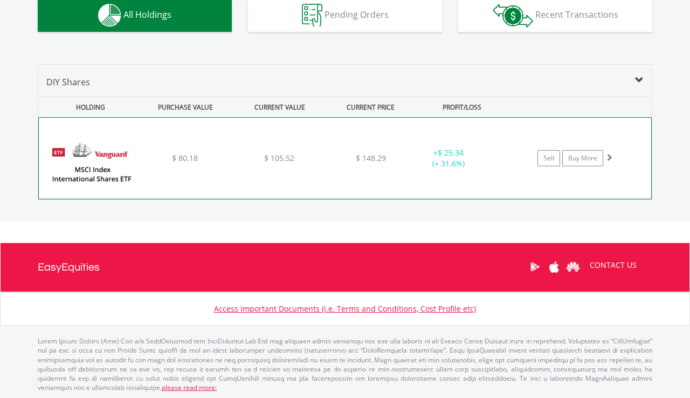
click at [608, 154] on span at bounding box center [610, 157] width 8 height 8
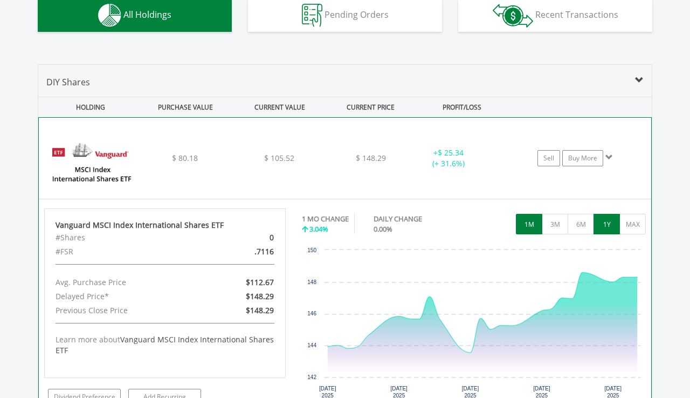
click at [609, 221] on button "1Y" at bounding box center [607, 224] width 26 height 20
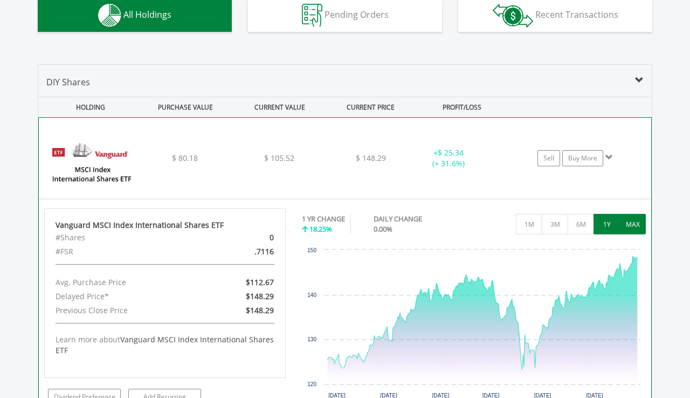
click at [636, 222] on button "MAX" at bounding box center [633, 224] width 26 height 20
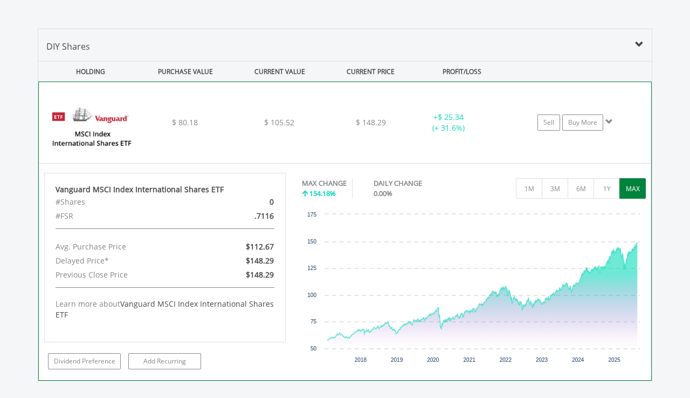
scroll to position [775, 0]
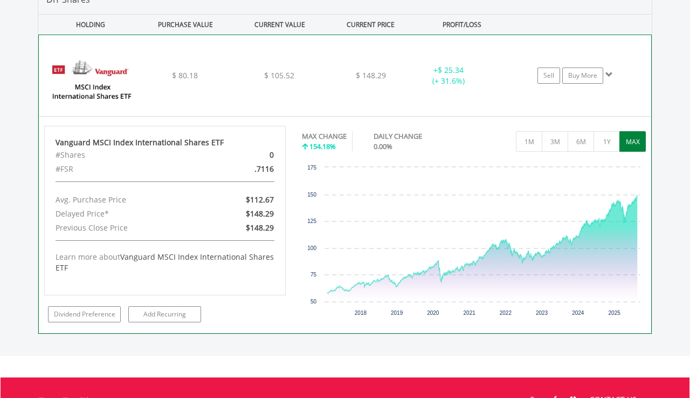
click at [608, 72] on span at bounding box center [610, 75] width 8 height 8
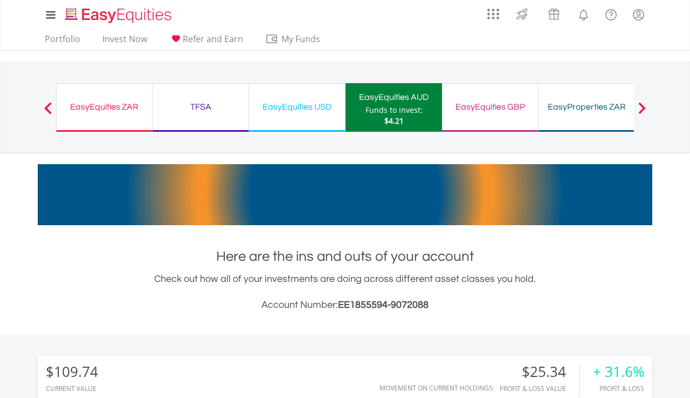
scroll to position [0, 0]
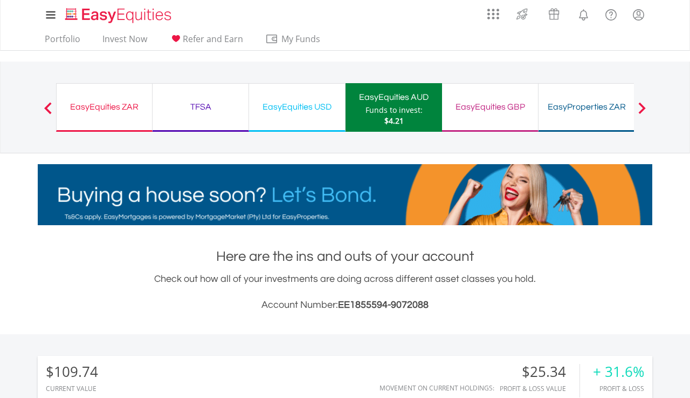
click at [523, 118] on div "EasyEquities GBP Funds to invest: $4.21" at bounding box center [490, 107] width 97 height 49
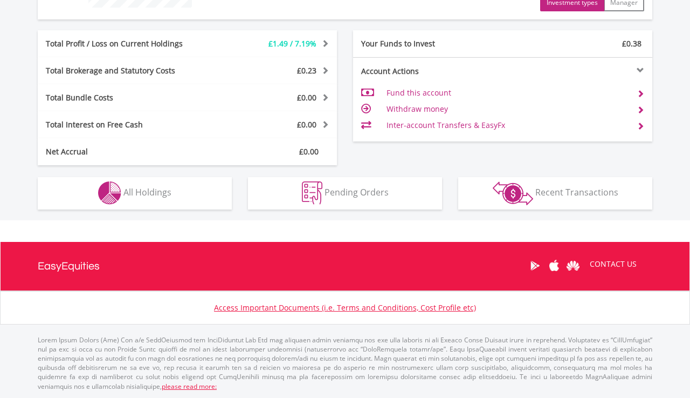
scroll to position [514, 0]
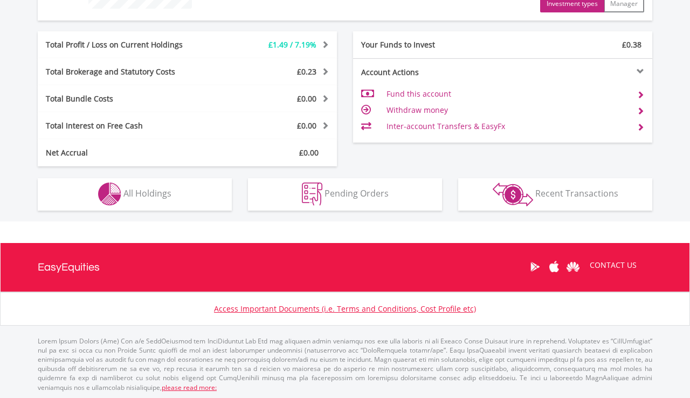
click at [214, 191] on button "Holdings All Holdings" at bounding box center [135, 194] width 194 height 32
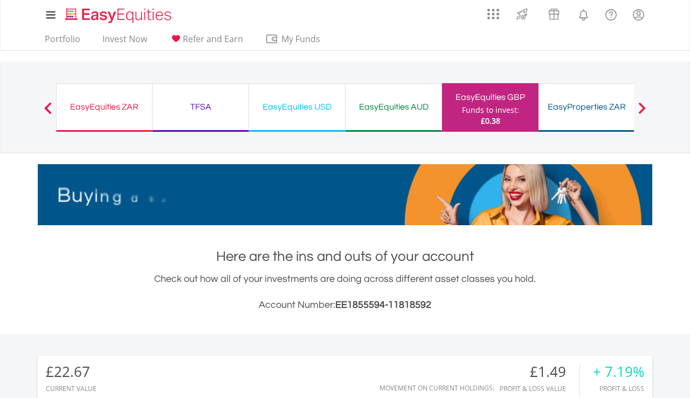
scroll to position [0, 0]
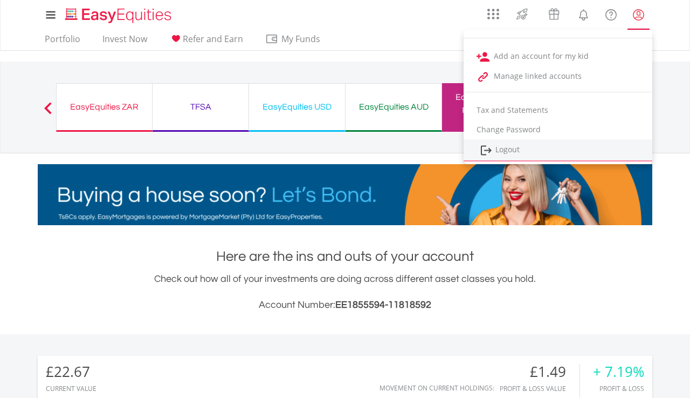
click at [577, 143] on link "Logout" at bounding box center [558, 150] width 189 height 22
